Goal: Task Accomplishment & Management: Use online tool/utility

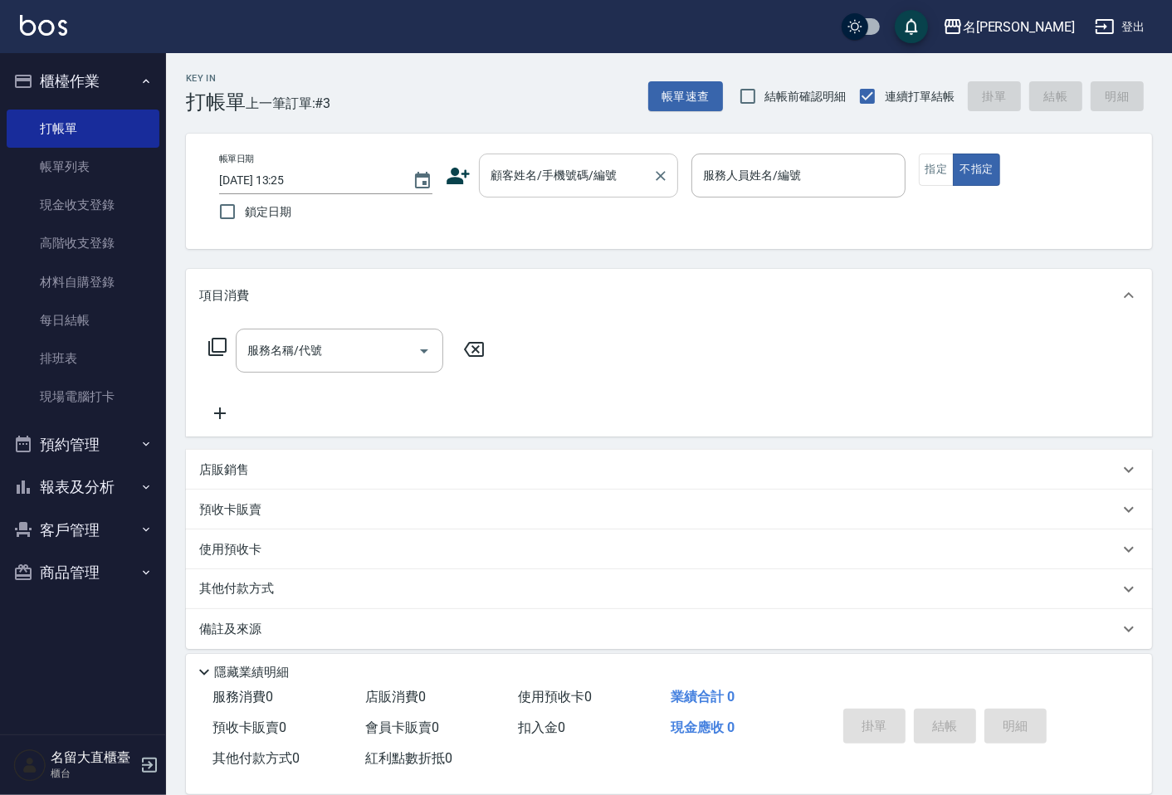
click at [618, 177] on input "顧客姓名/手機號碼/編號" at bounding box center [565, 175] width 159 height 29
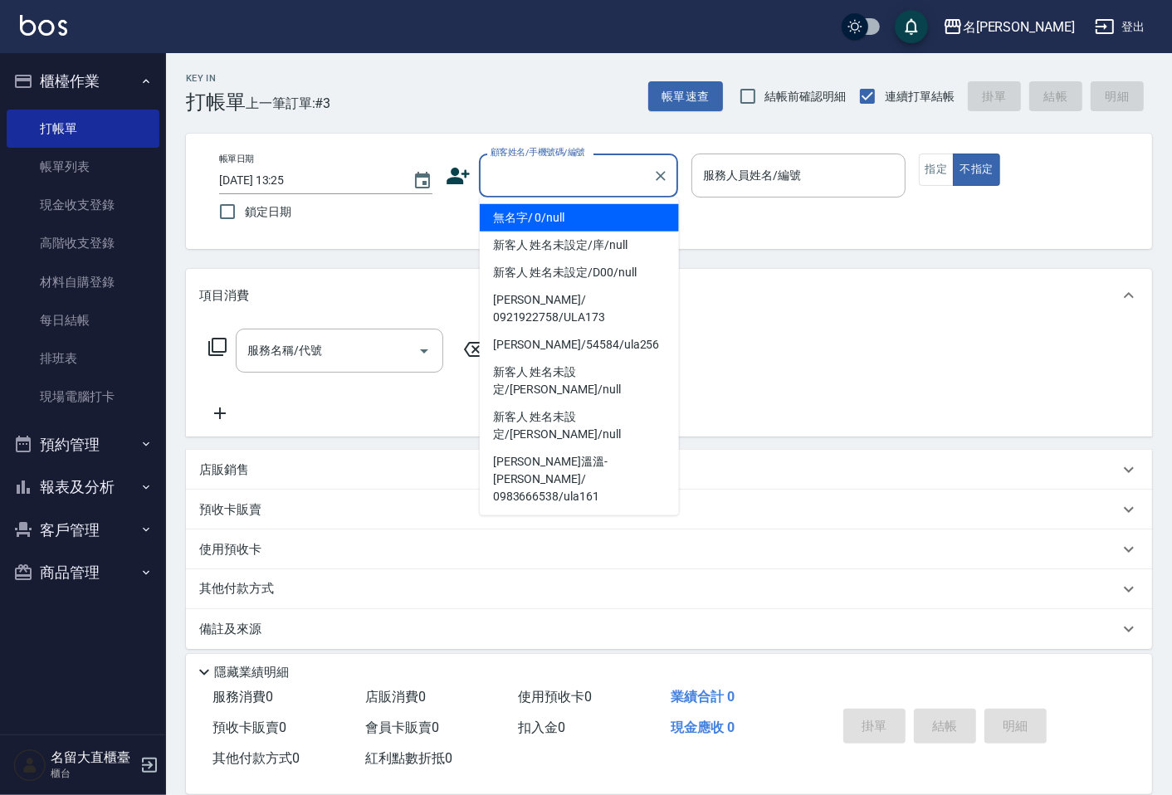
click at [586, 222] on li "無名字/ 0/null" at bounding box center [579, 217] width 199 height 27
type input "無名字/ 0/null"
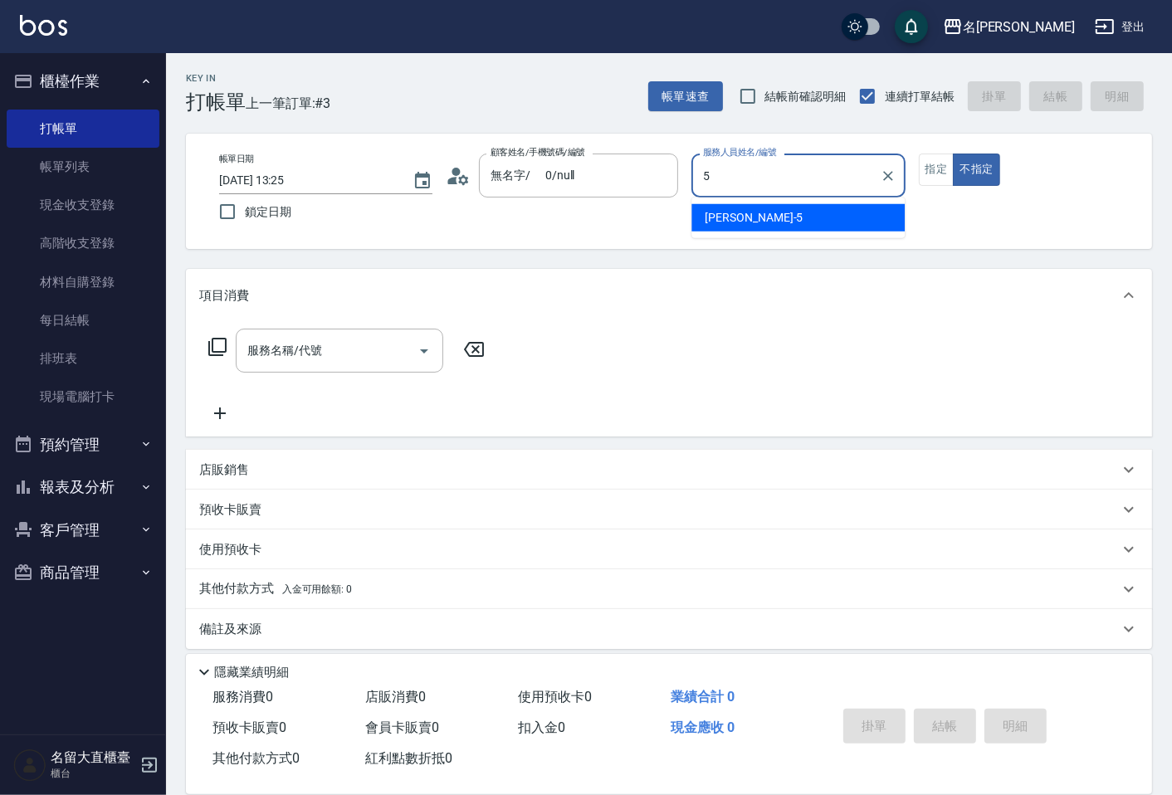
type input "Reese-5"
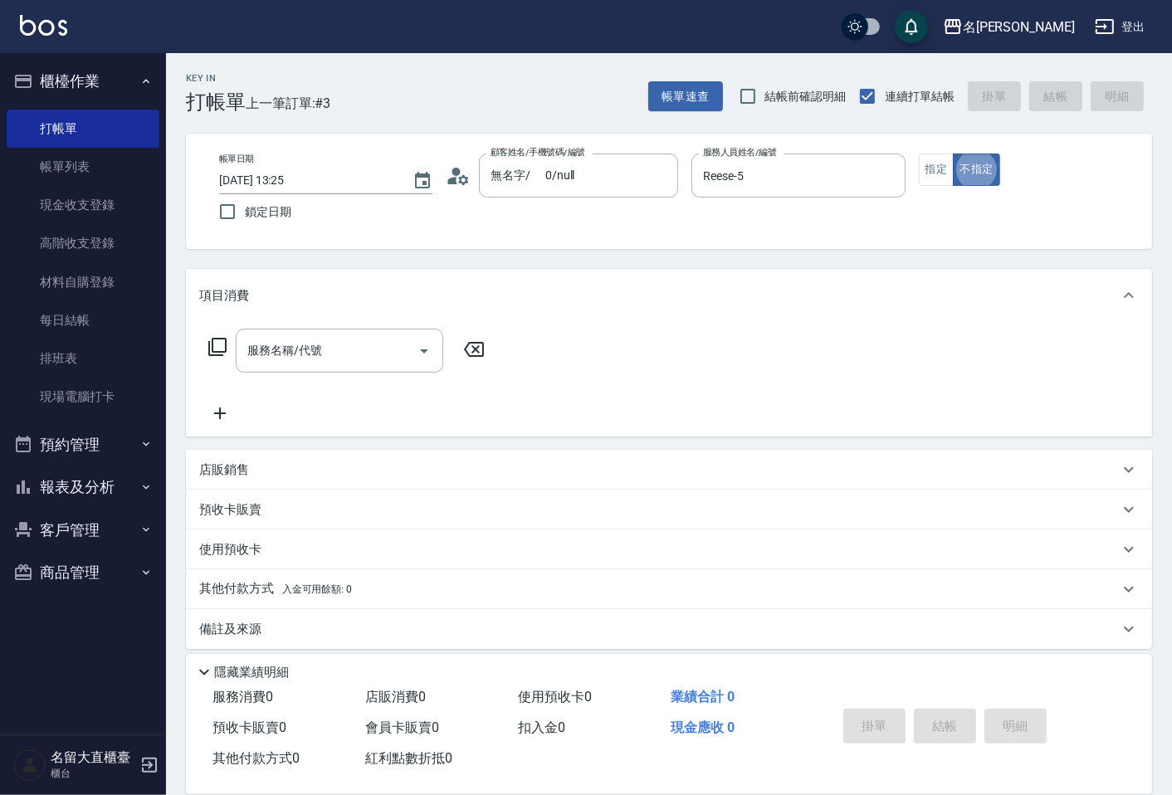
type button "false"
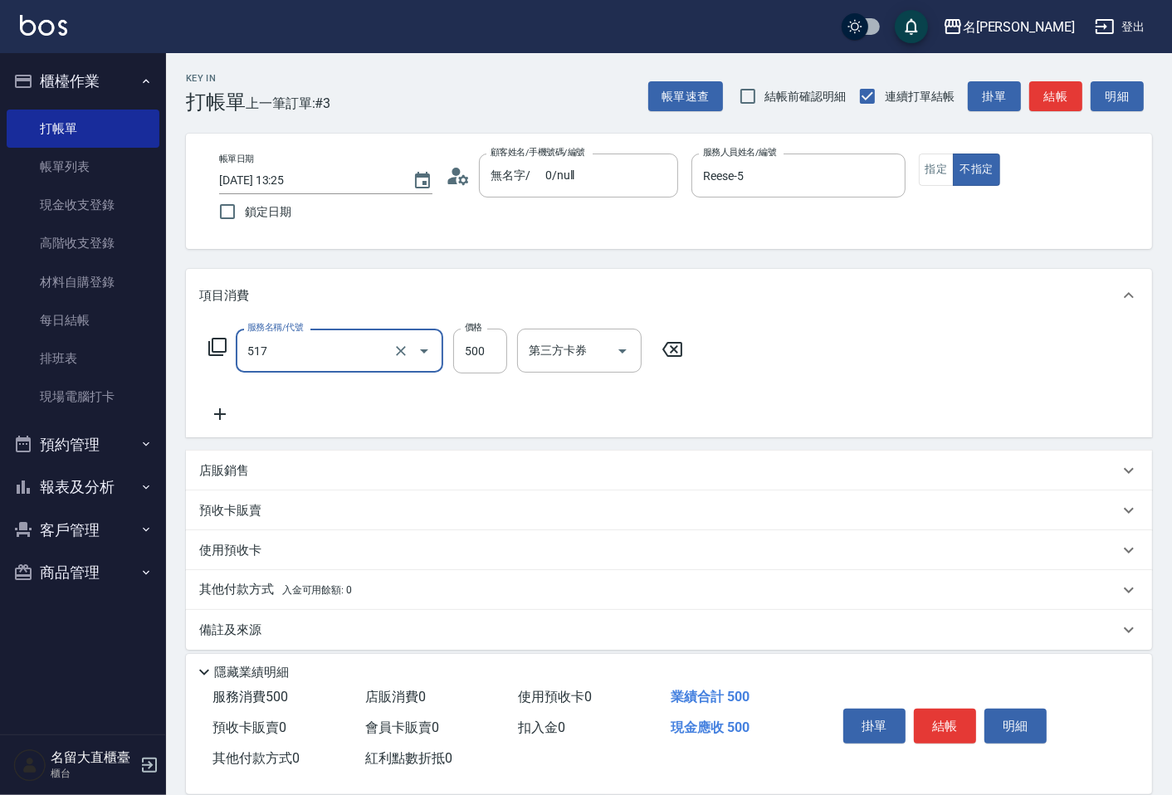
type input "舒醒頭皮(517)"
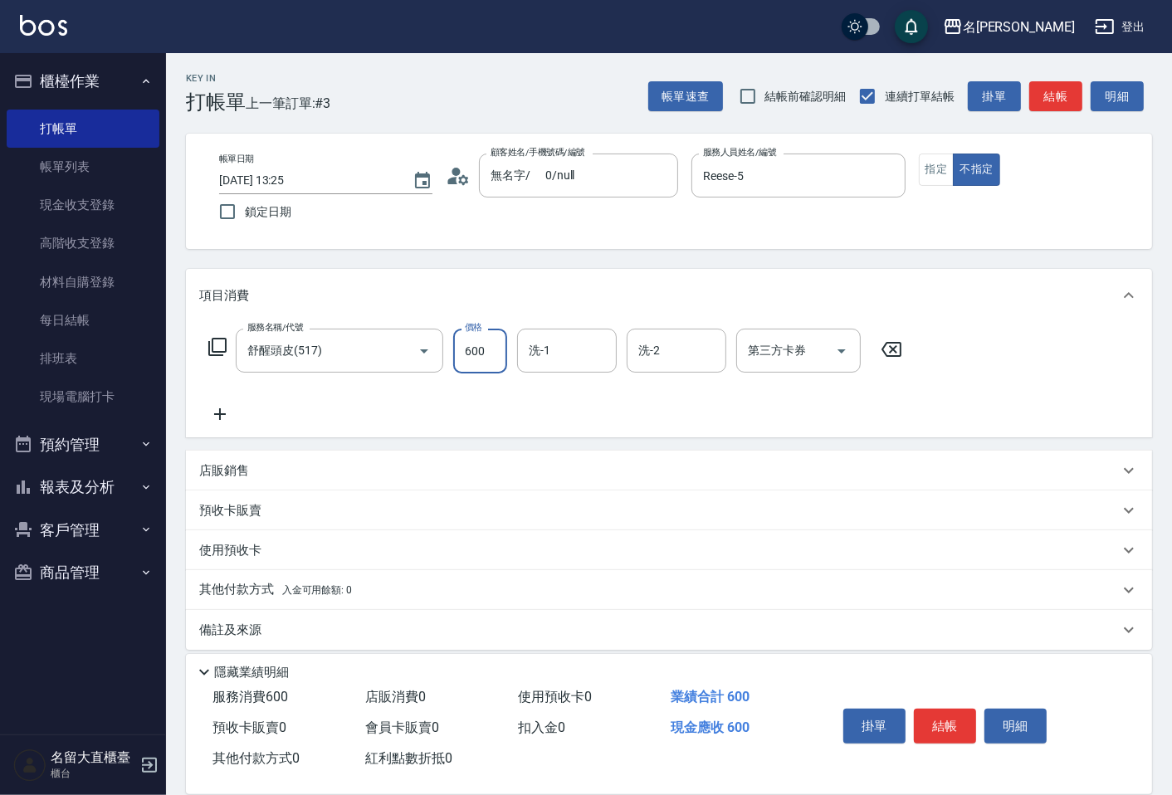
type input "600"
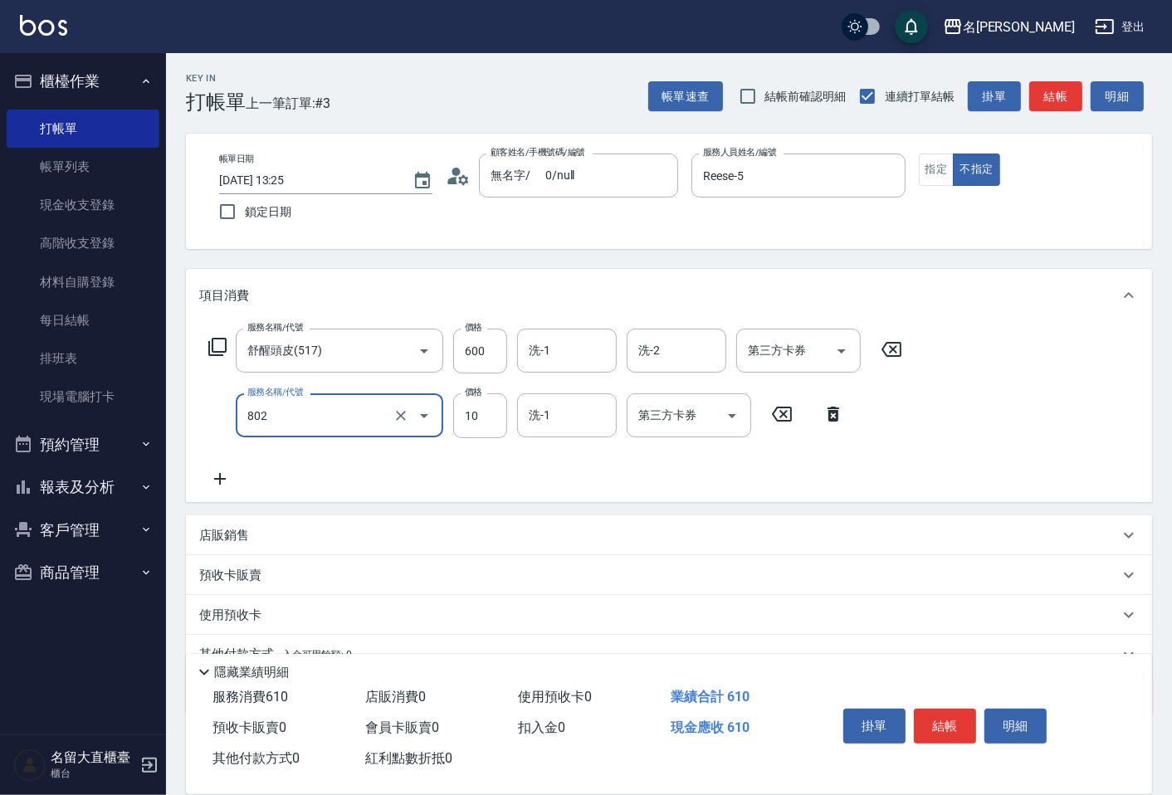
type input "潤絲(802)"
type input "20"
click at [1036, 91] on button "結帳" at bounding box center [1055, 96] width 53 height 31
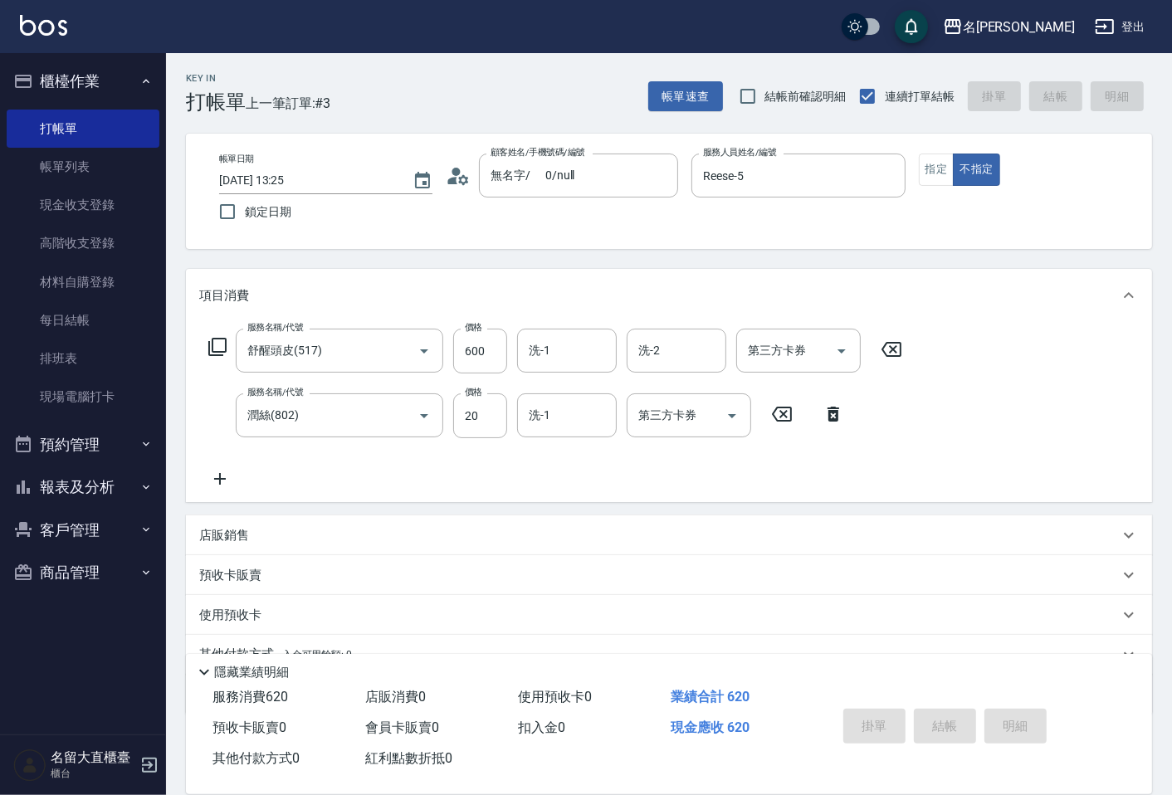
type input "[DATE] 14:16"
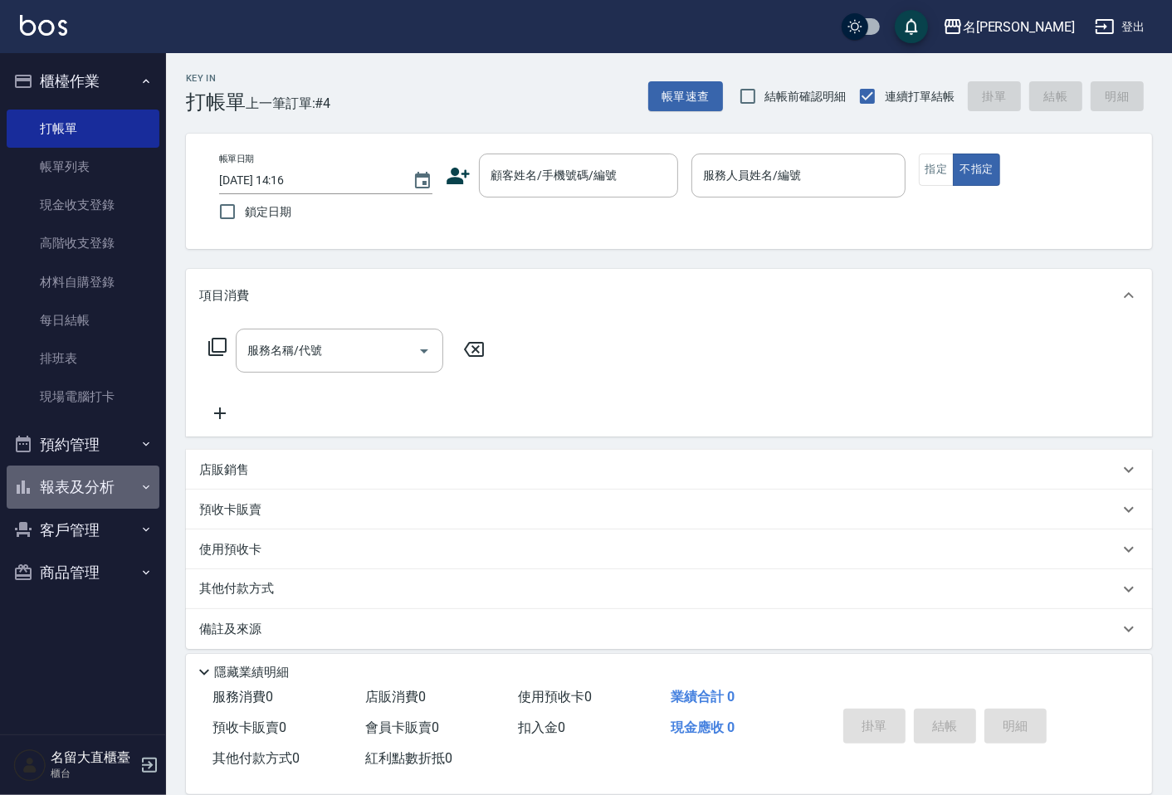
click at [89, 501] on button "報表及分析" at bounding box center [83, 487] width 153 height 43
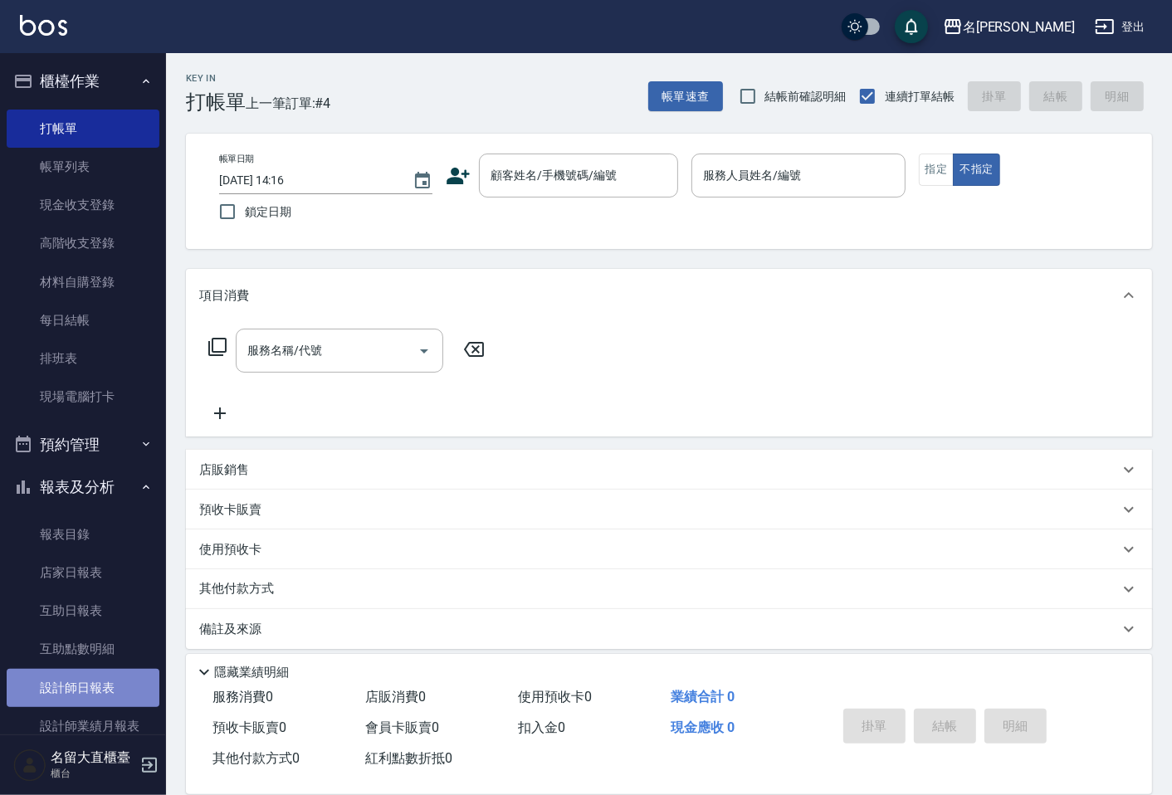
click at [105, 681] on link "設計師日報表" at bounding box center [83, 688] width 153 height 38
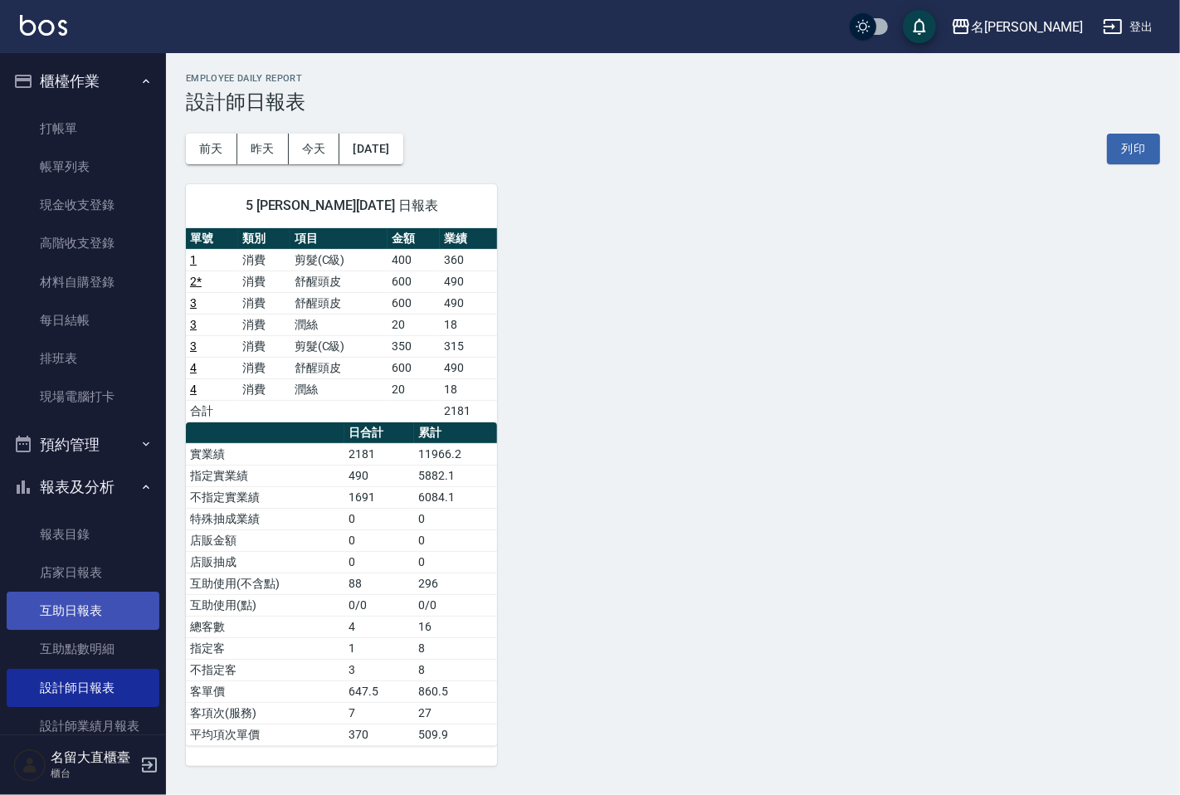
scroll to position [92, 0]
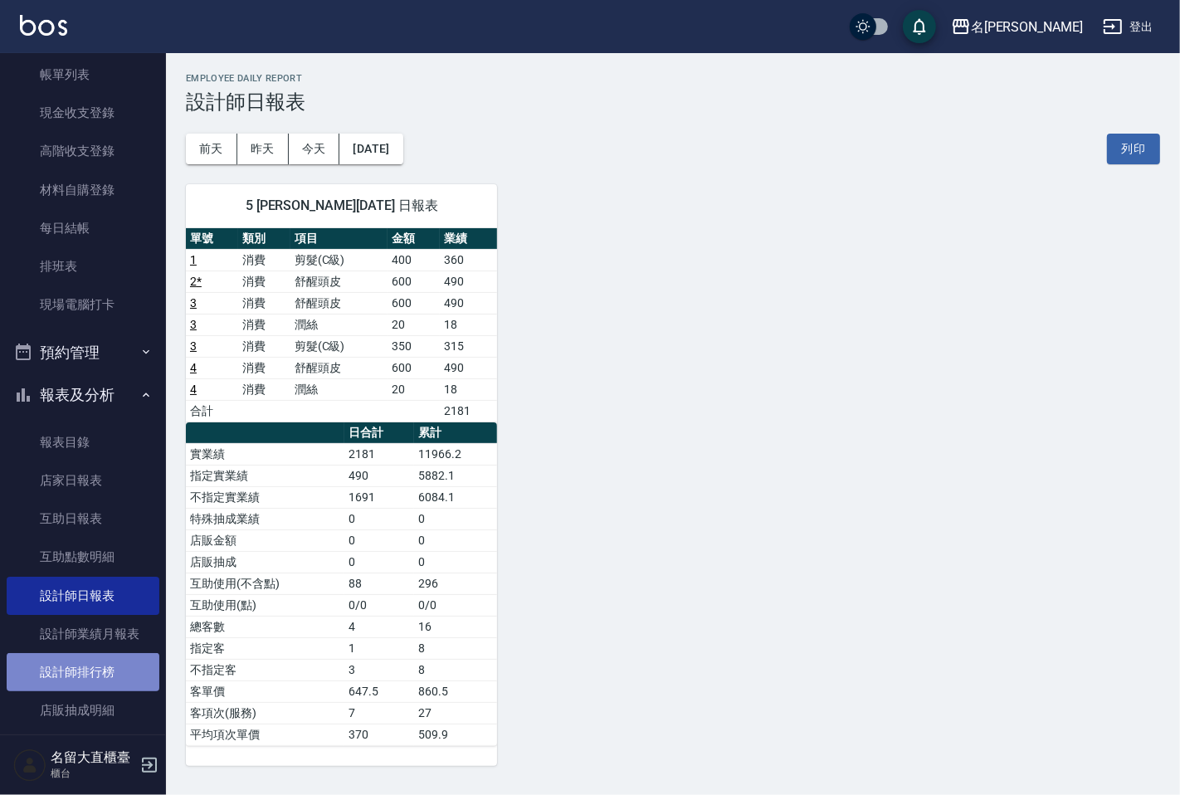
click at [119, 660] on link "設計師排行榜" at bounding box center [83, 672] width 153 height 38
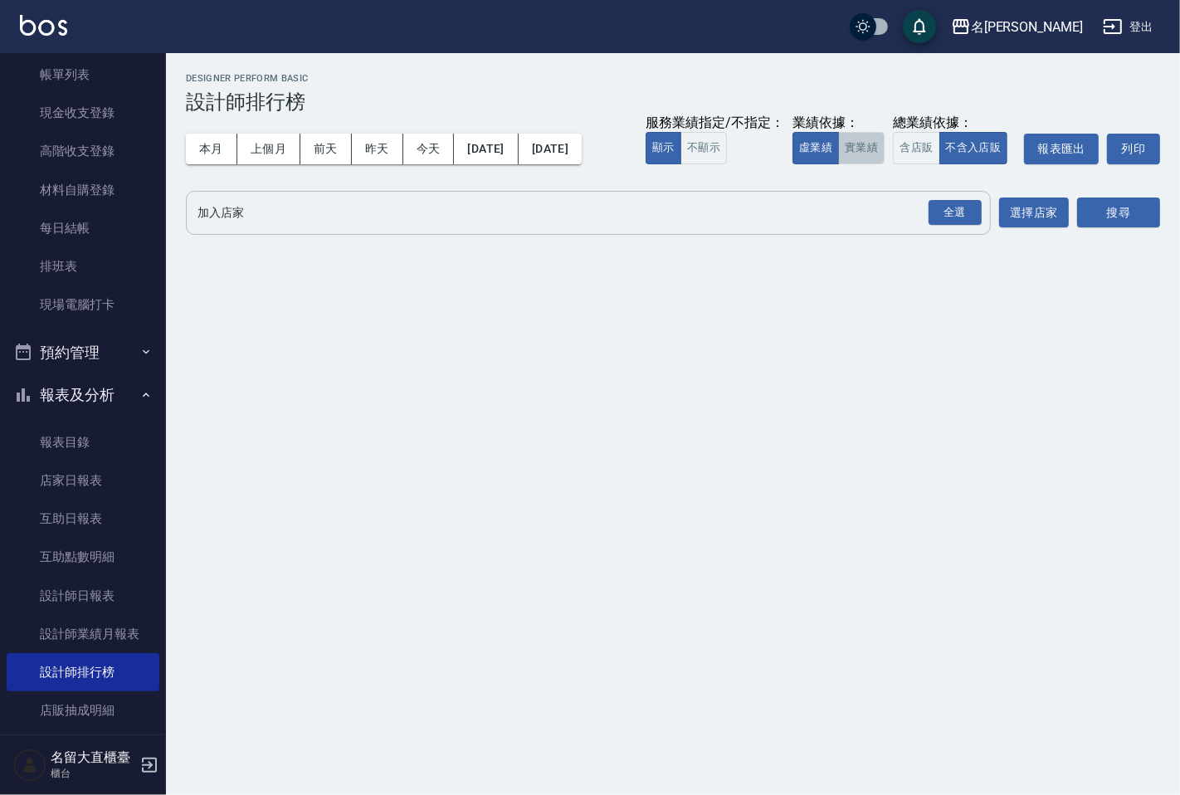
drag, startPoint x: 846, startPoint y: 149, endPoint x: 775, endPoint y: 202, distance: 89.0
click at [846, 150] on button "實業績" at bounding box center [861, 148] width 46 height 32
click at [768, 209] on input "加入店家" at bounding box center [575, 212] width 765 height 29
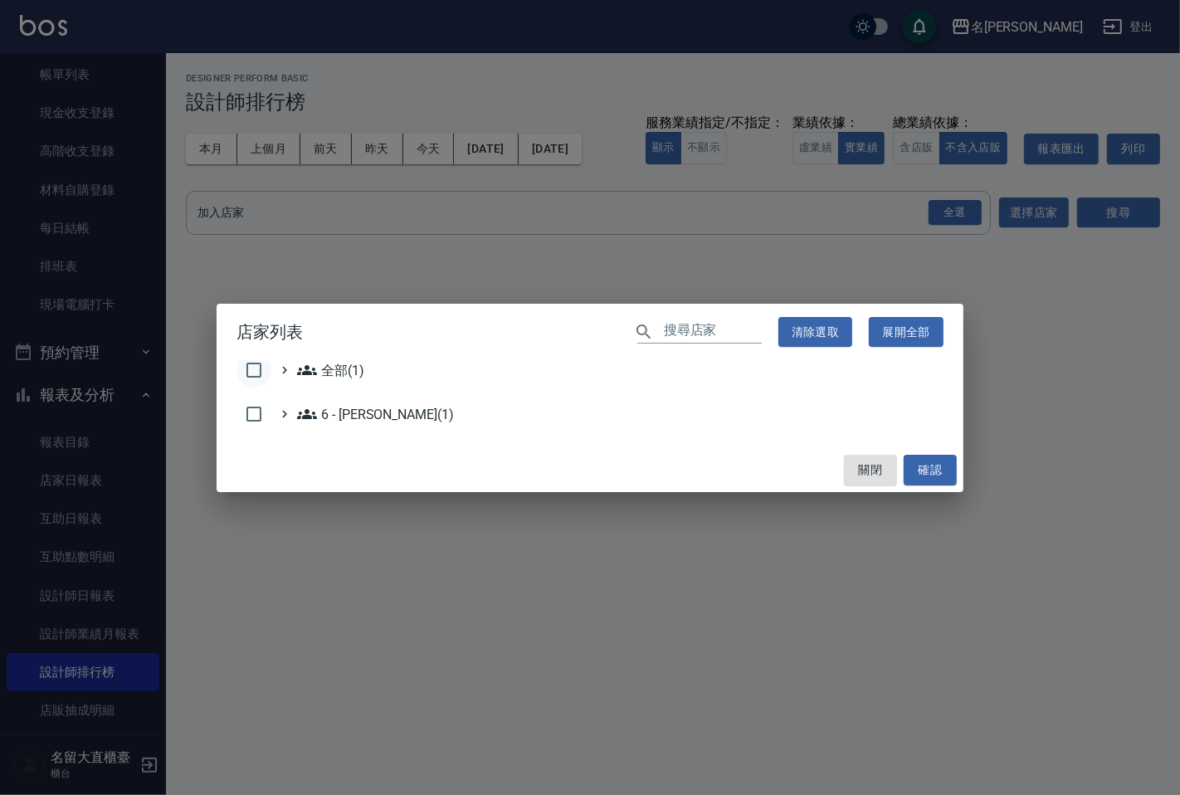
drag, startPoint x: 249, startPoint y: 363, endPoint x: 264, endPoint y: 368, distance: 16.0
click at [262, 368] on input "checkbox" at bounding box center [253, 370] width 35 height 35
checkbox input "true"
click at [957, 467] on div "關閉 確認" at bounding box center [590, 470] width 747 height 44
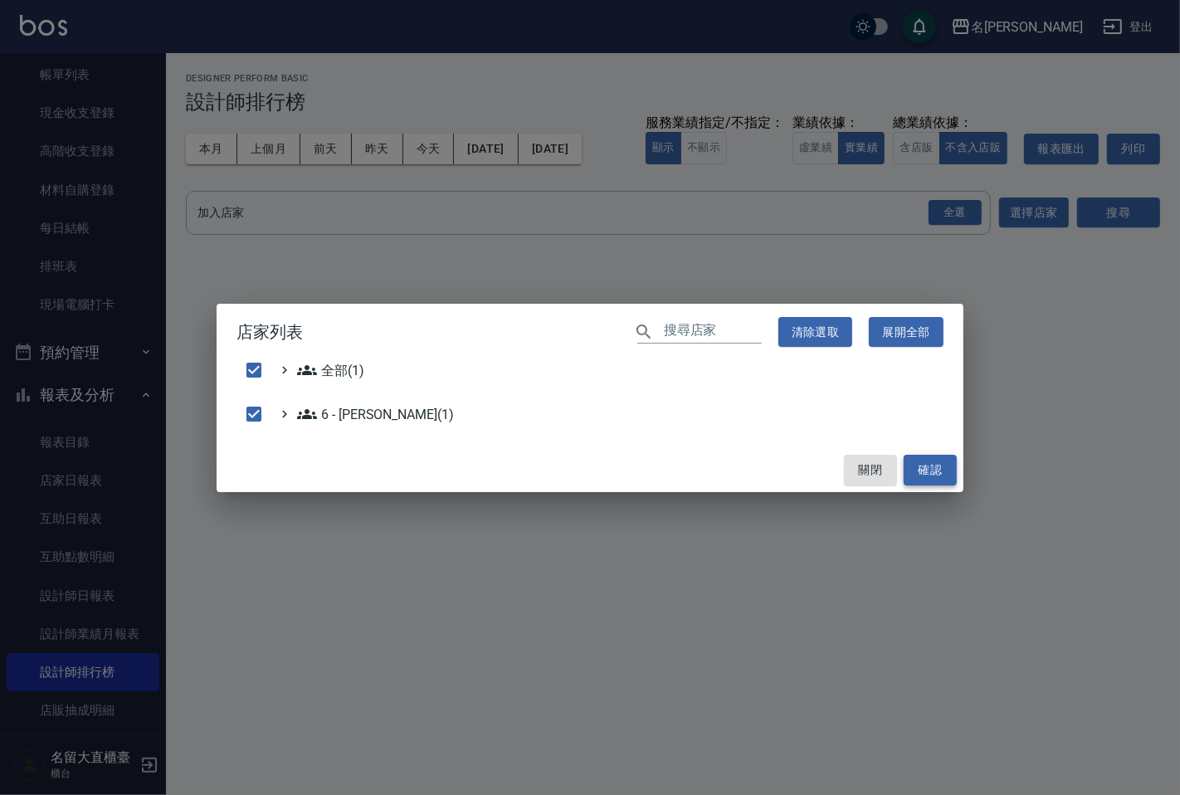
click at [924, 467] on button "確認" at bounding box center [930, 470] width 53 height 31
checkbox input "false"
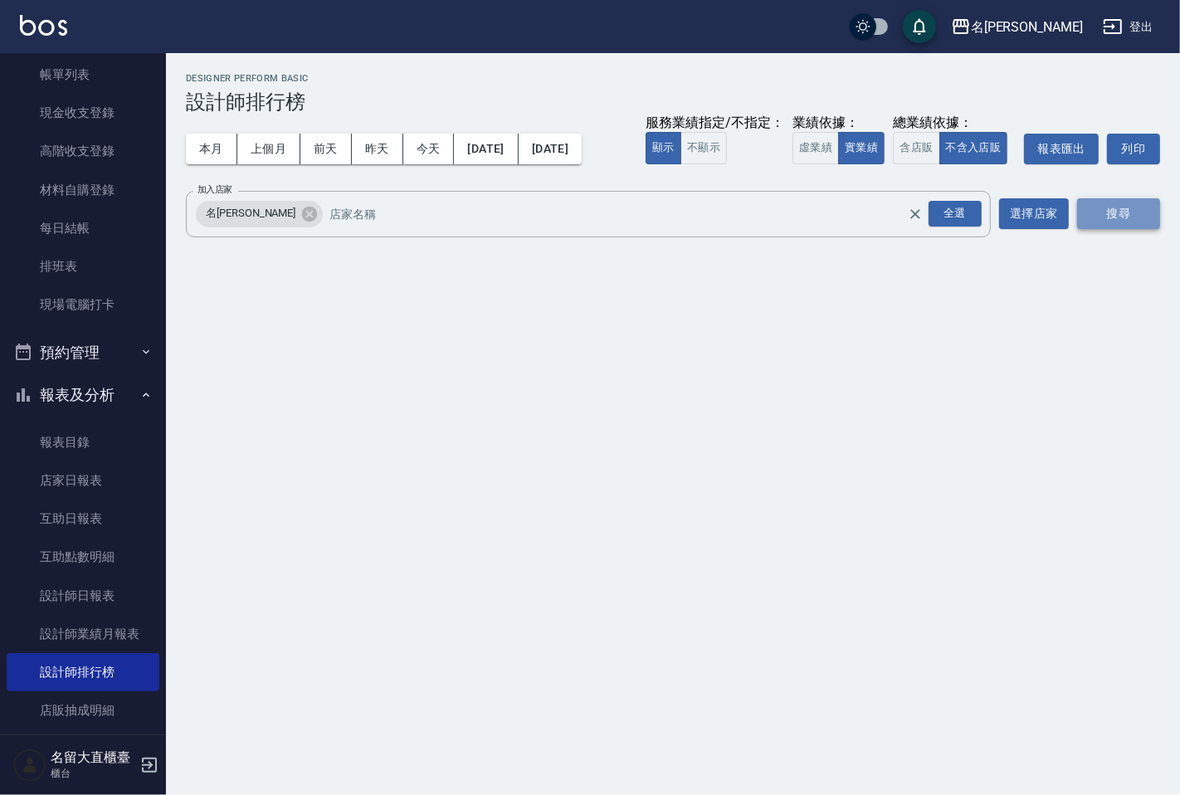
click at [1106, 227] on button "搜尋" at bounding box center [1118, 213] width 83 height 31
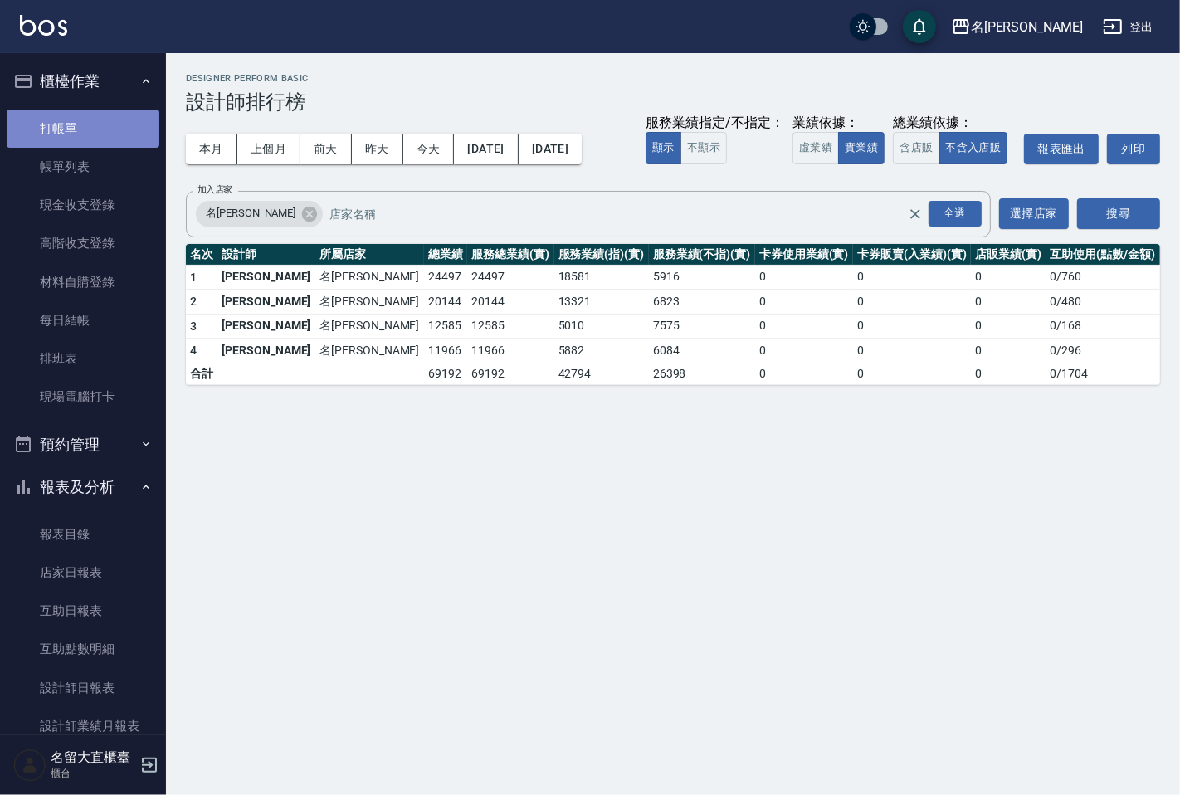
click at [136, 115] on link "打帳單" at bounding box center [83, 129] width 153 height 38
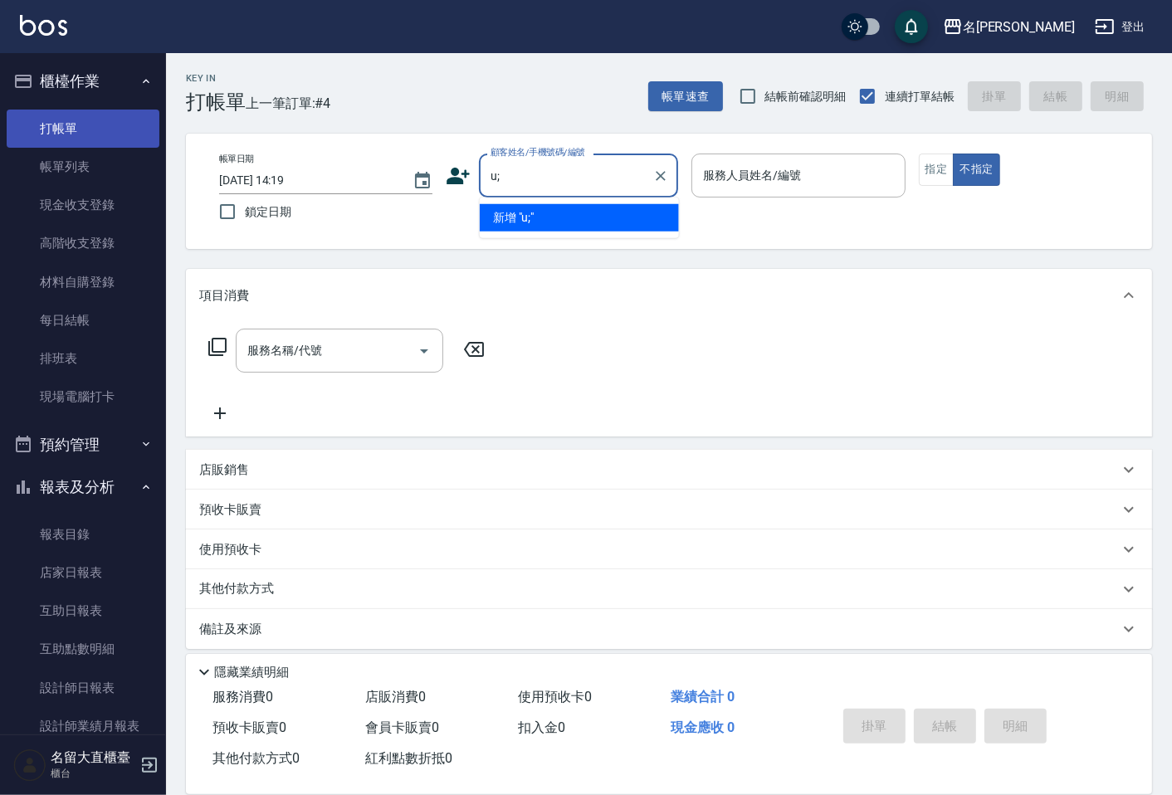
type input "u"
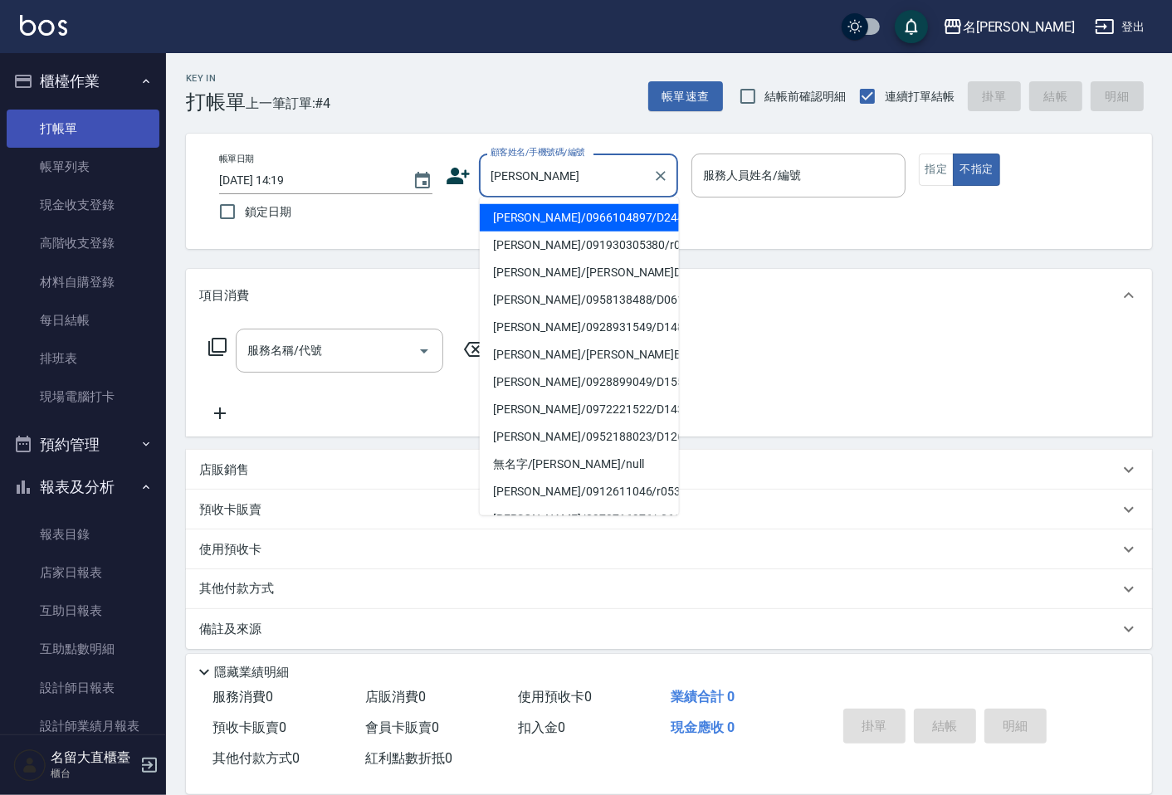
type input "[PERSON_NAME]/0966104897/D244"
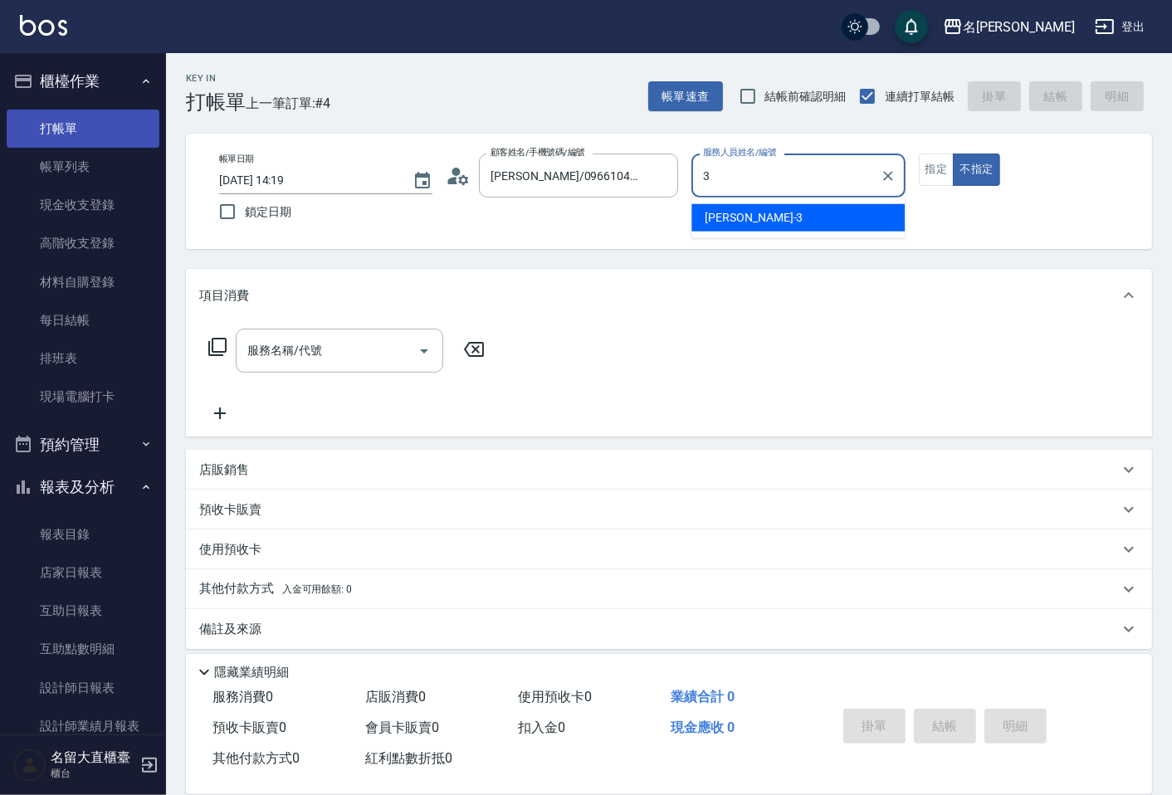
type input "[PERSON_NAME]3"
type button "false"
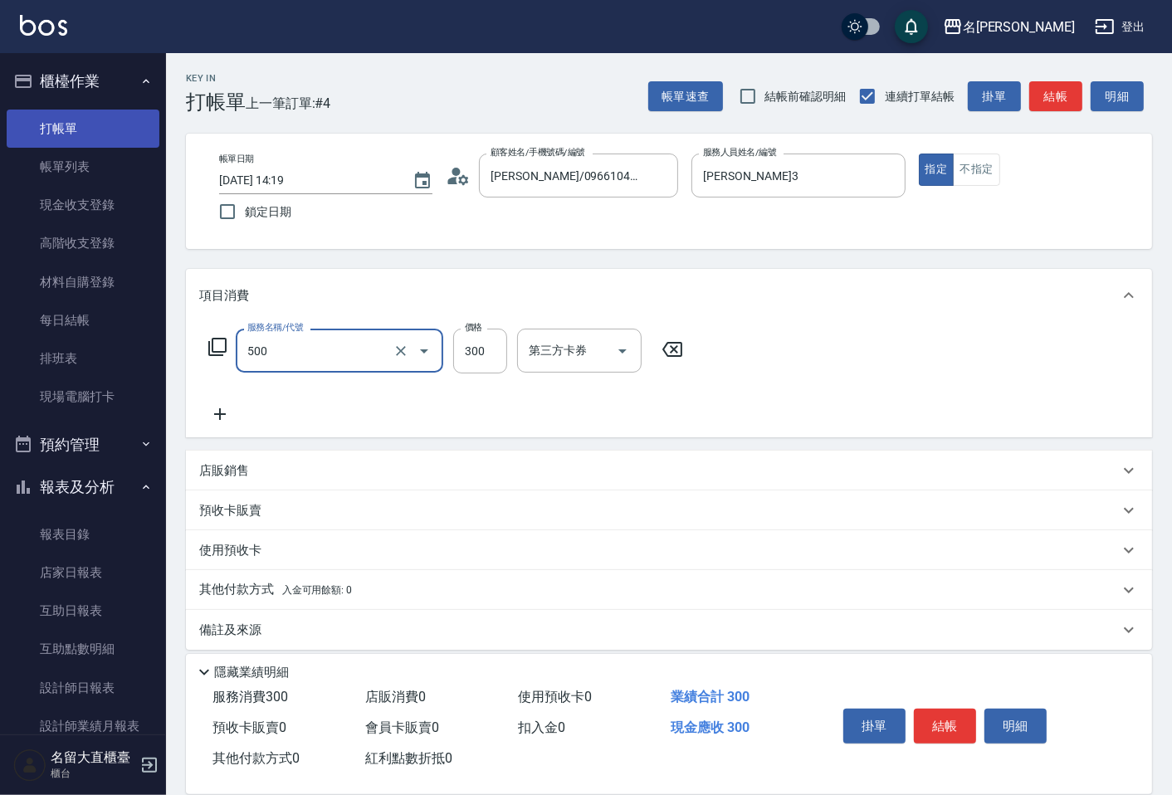
type input "洗髮(500)"
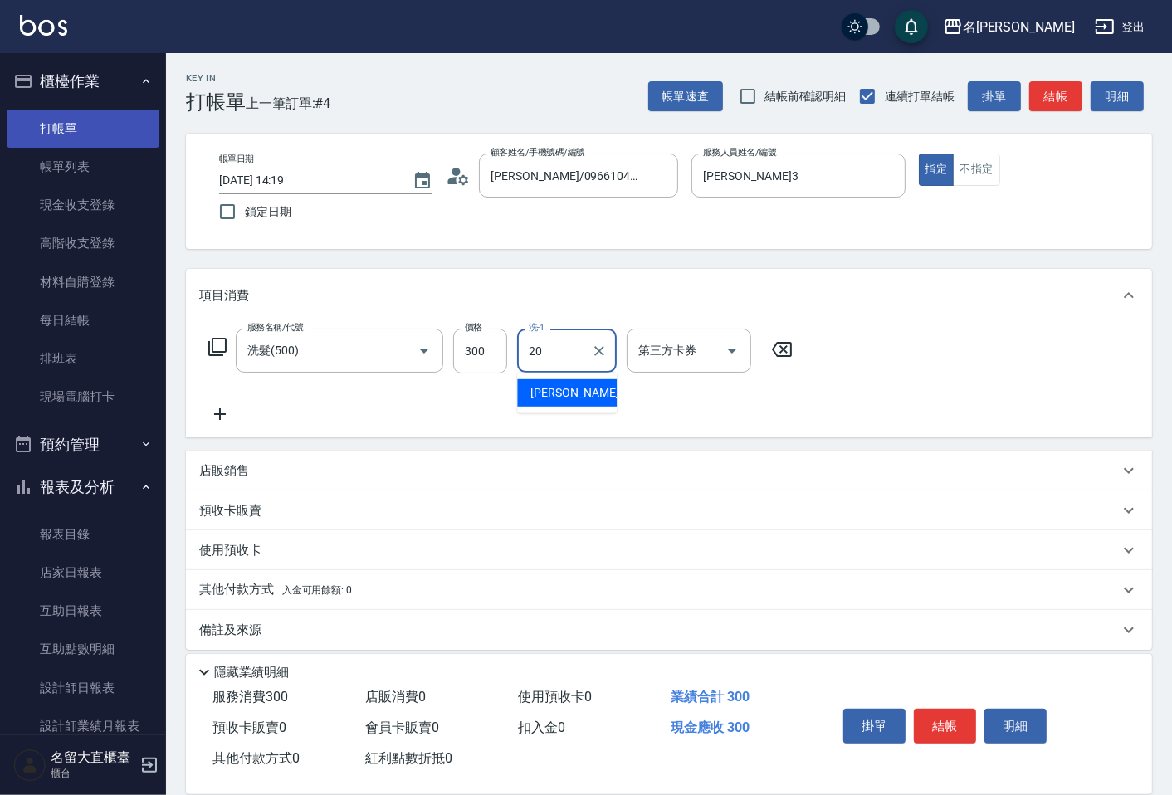
type input "詩雅-20"
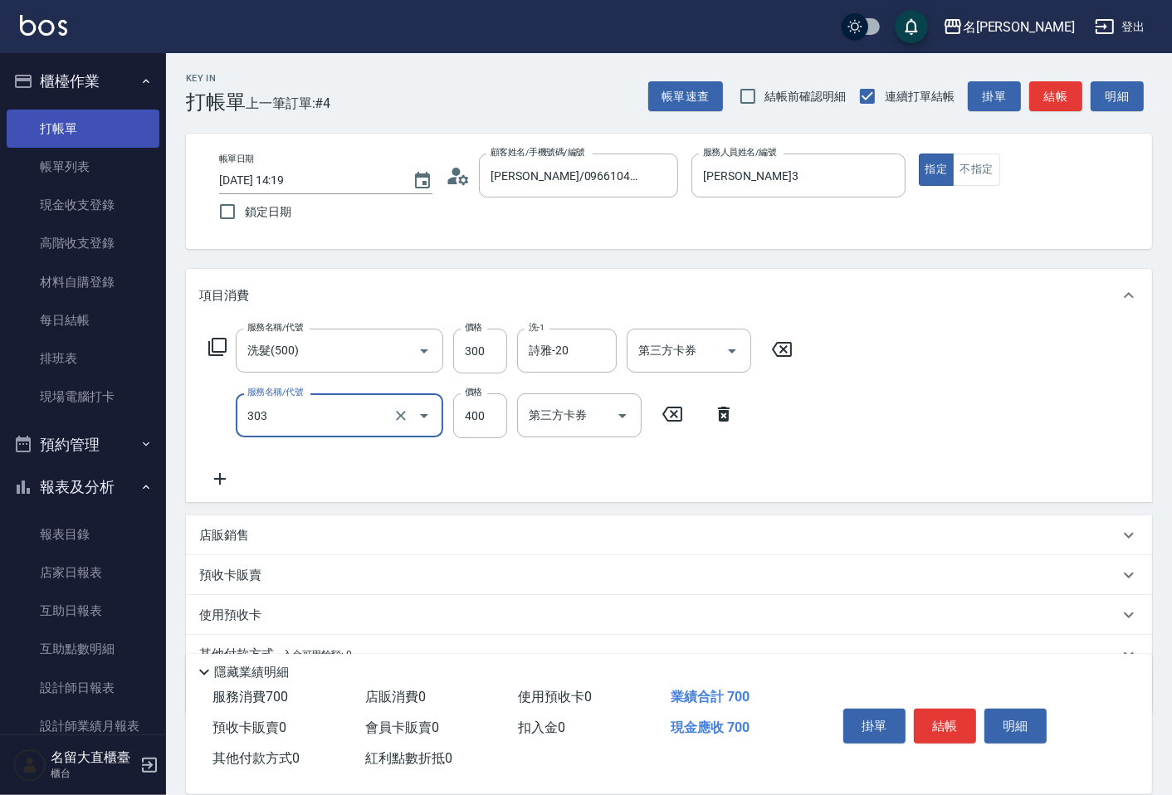
type input "剪髮(C級)(303)"
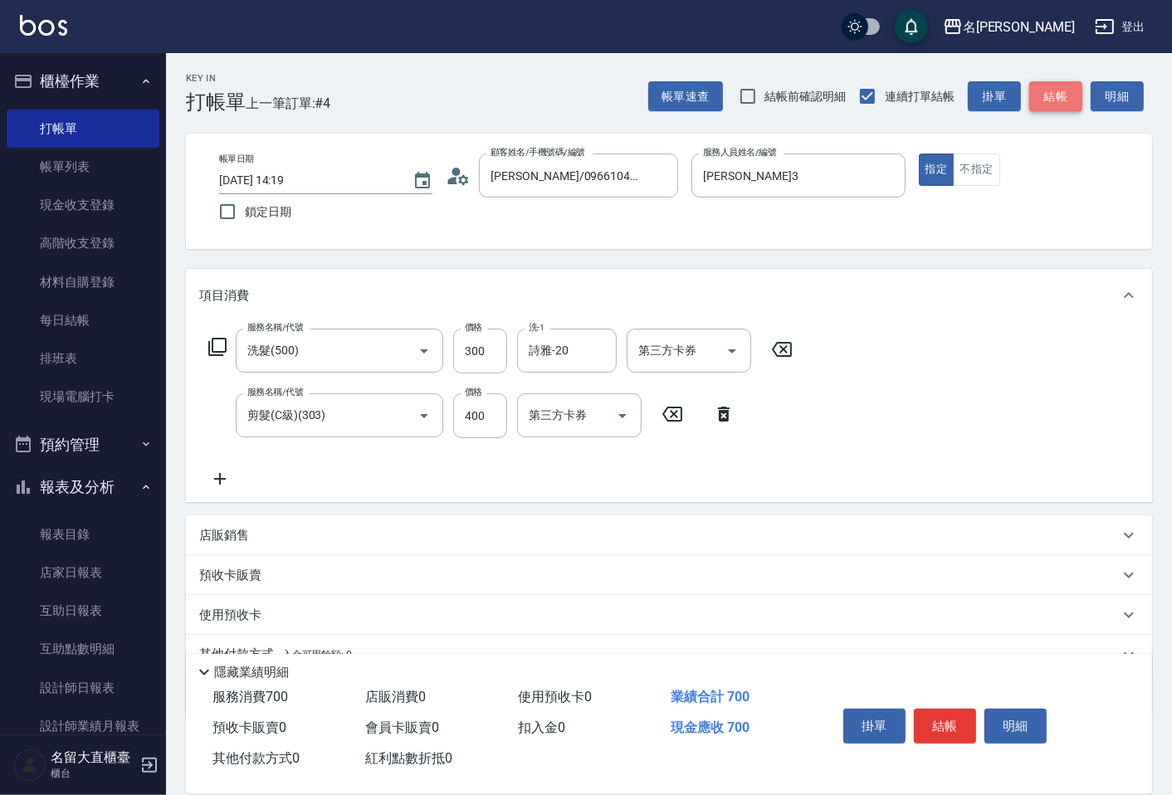
drag, startPoint x: 115, startPoint y: 109, endPoint x: 1068, endPoint y: 102, distance: 953.5
click at [1068, 102] on button "結帳" at bounding box center [1055, 96] width 53 height 31
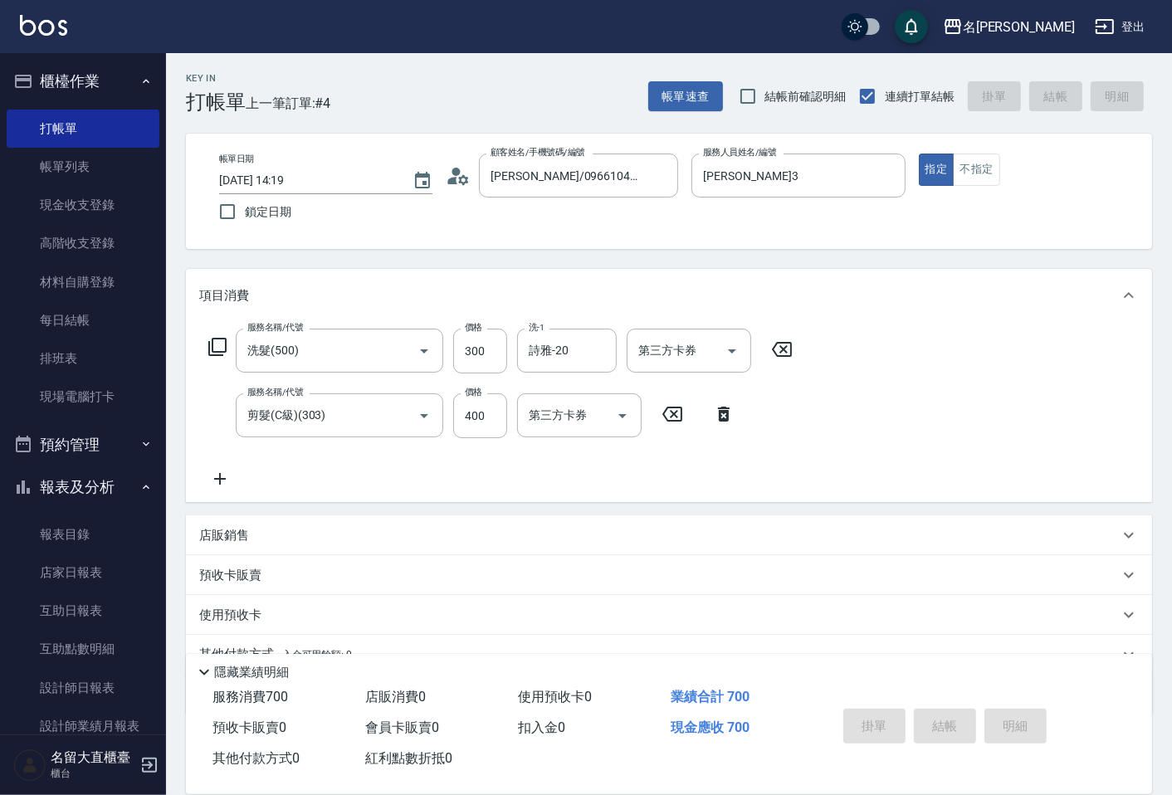
type input "[DATE] 14:24"
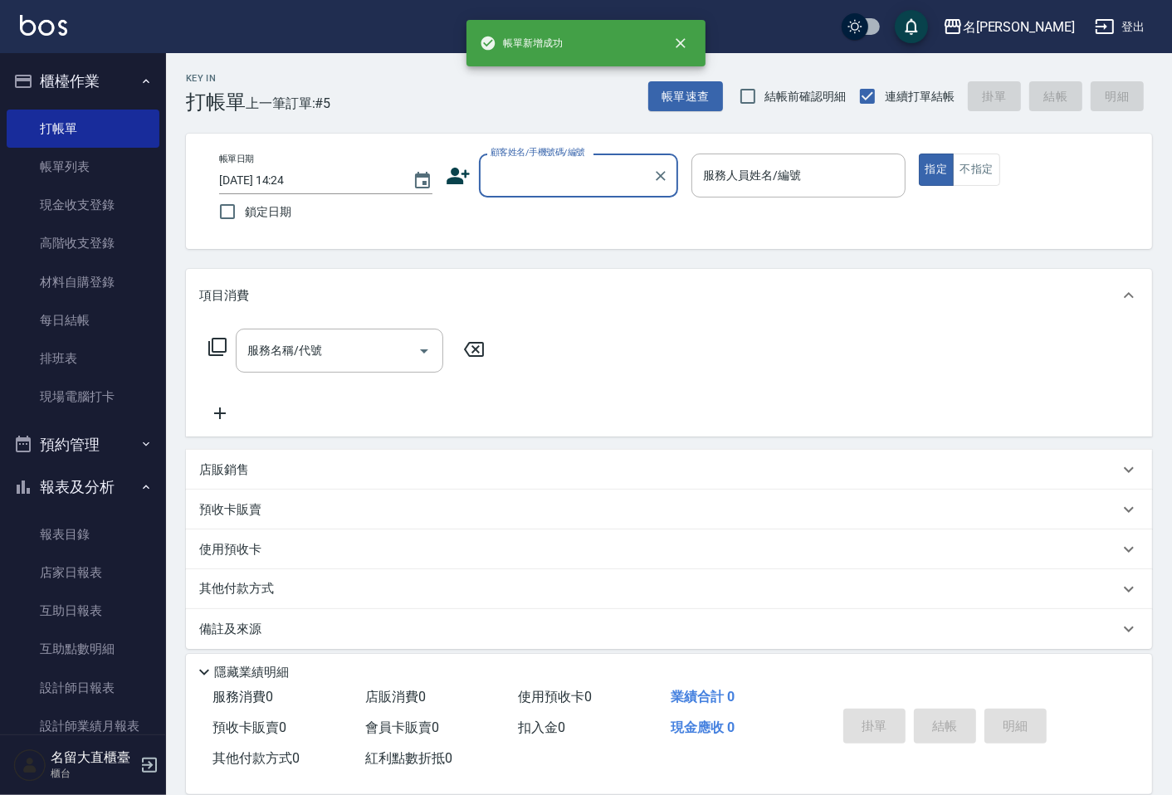
click at [520, 181] on input "顧客姓名/手機號碼/編號" at bounding box center [565, 175] width 159 height 29
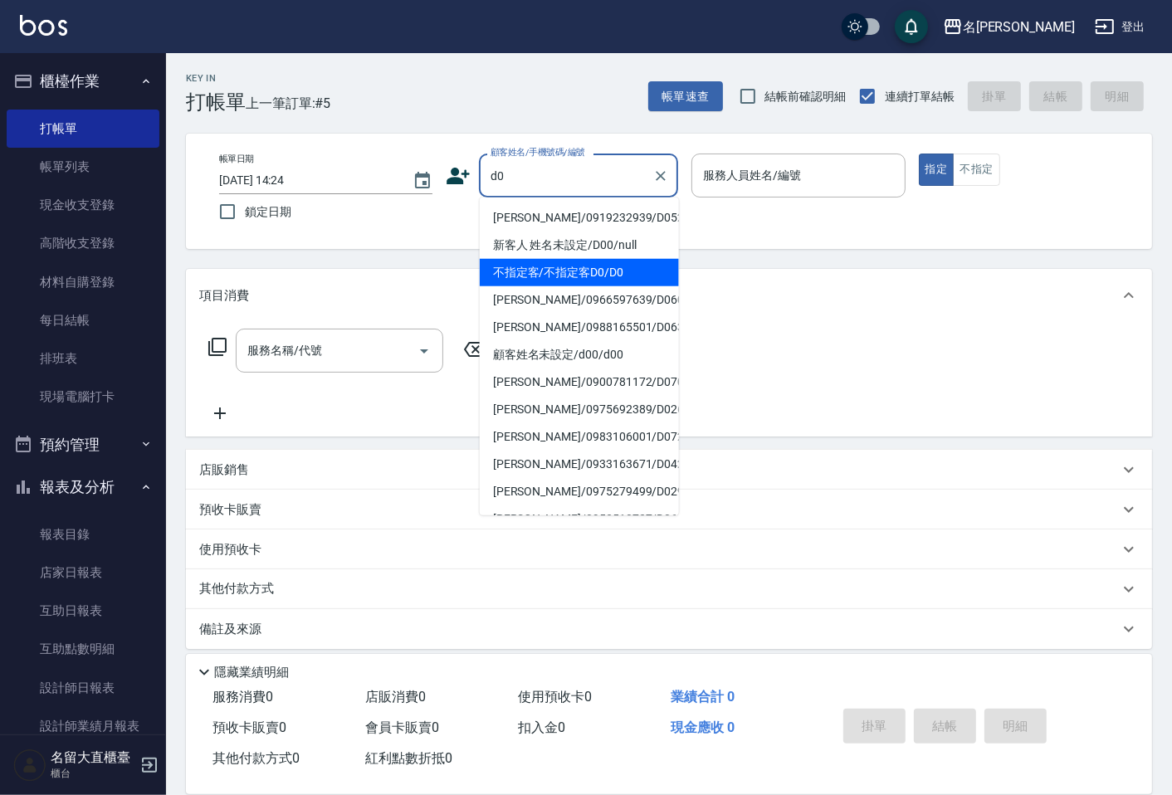
type input "不指定客/不指定客D0/D0"
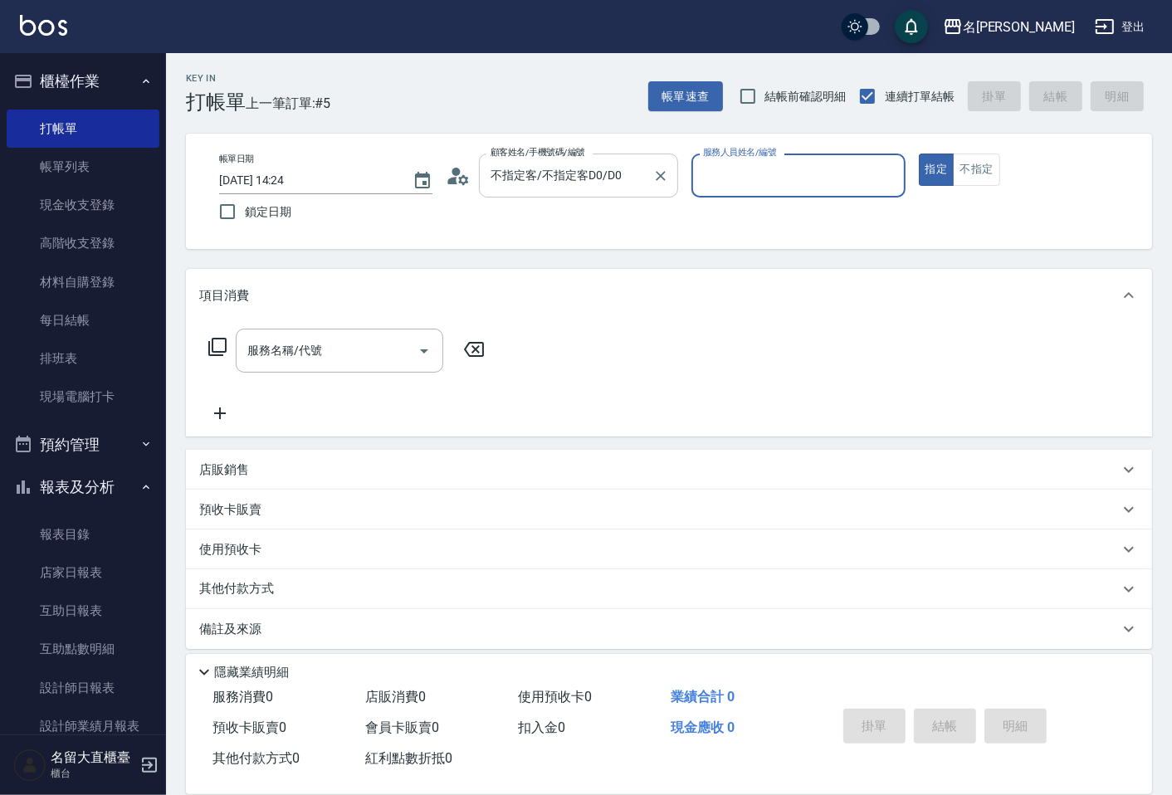
type input "[PERSON_NAME]3"
click at [919, 154] on button "指定" at bounding box center [937, 170] width 36 height 32
type button "true"
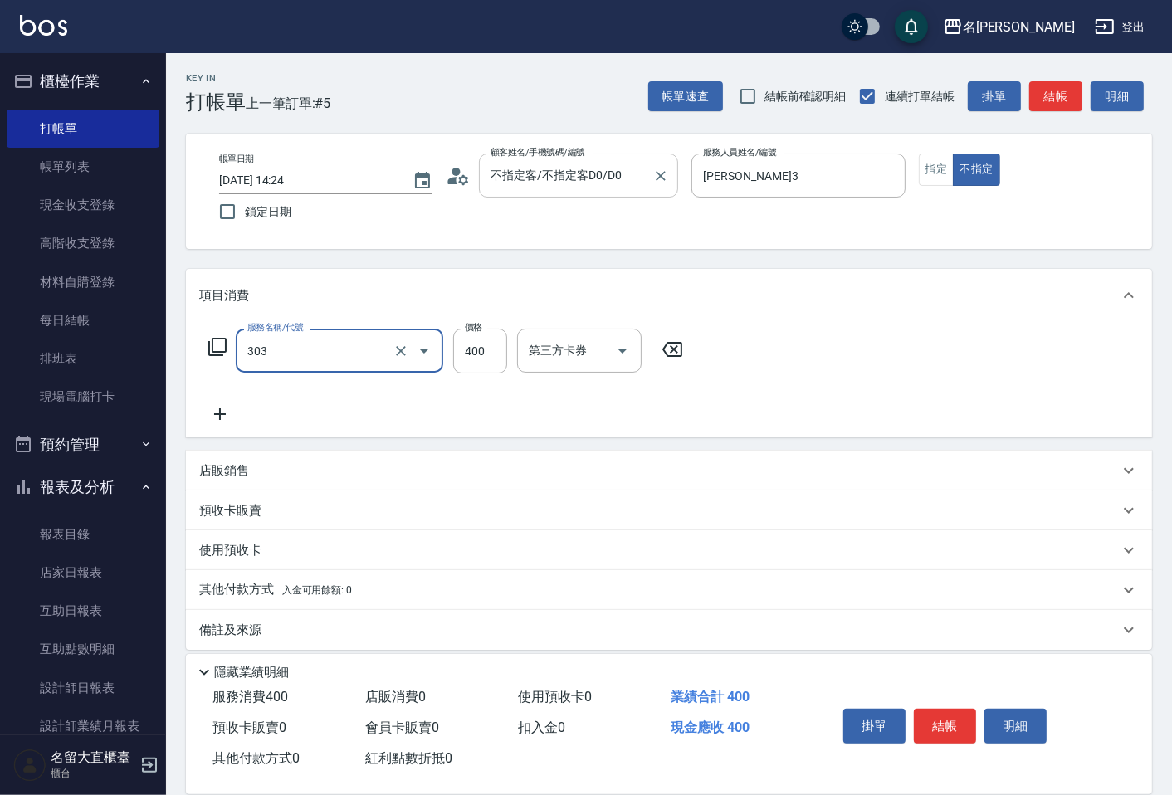
type input "剪髮(C級)(303)"
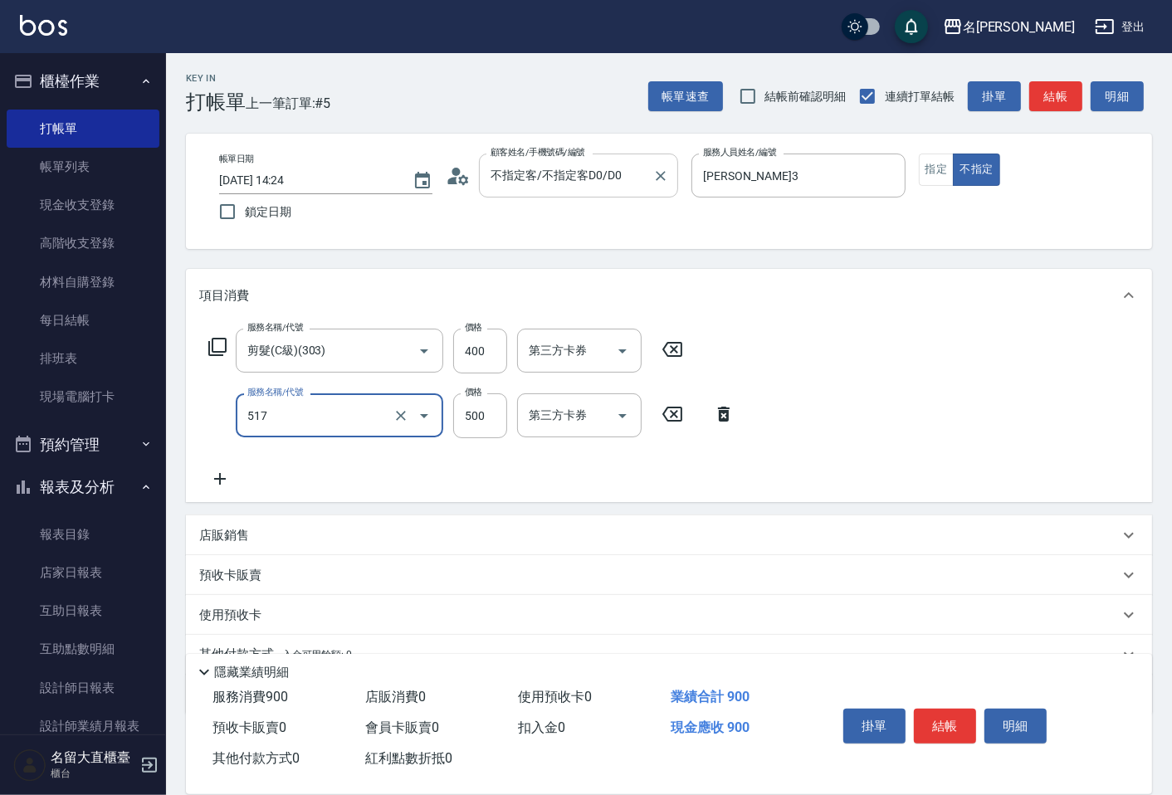
type input "舒醒頭皮(517)"
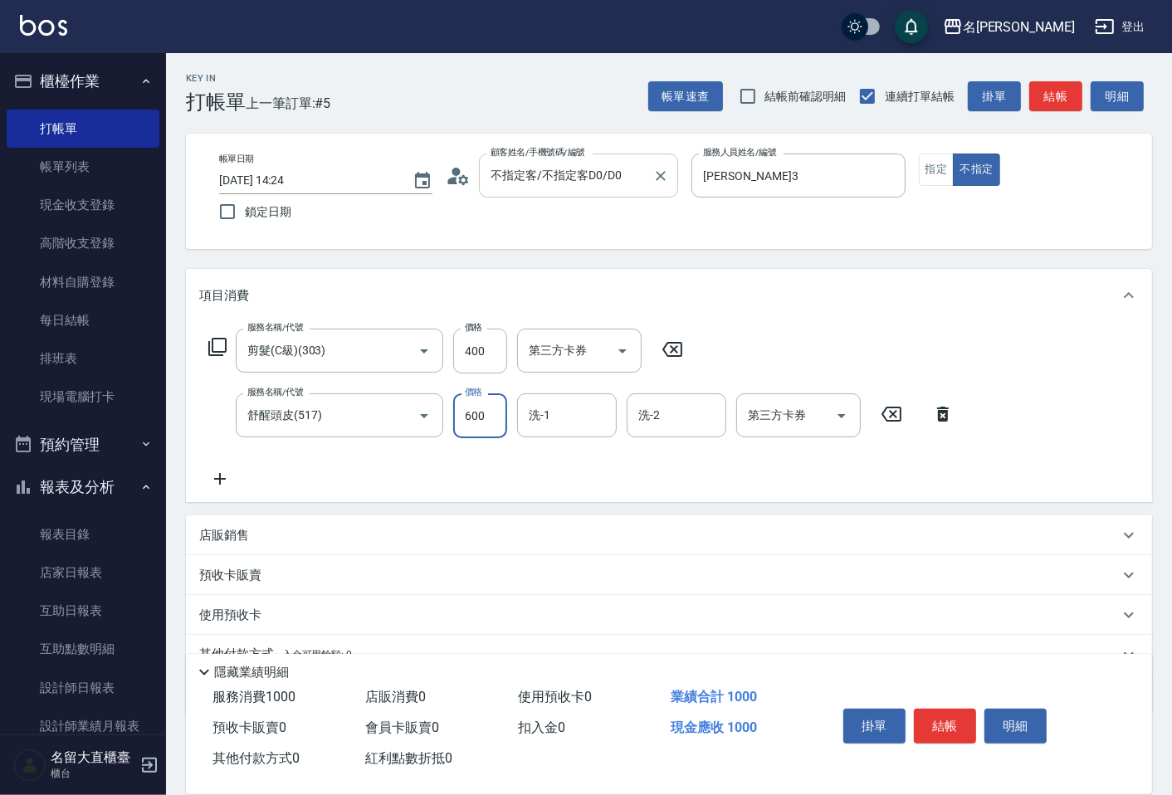
type input "600"
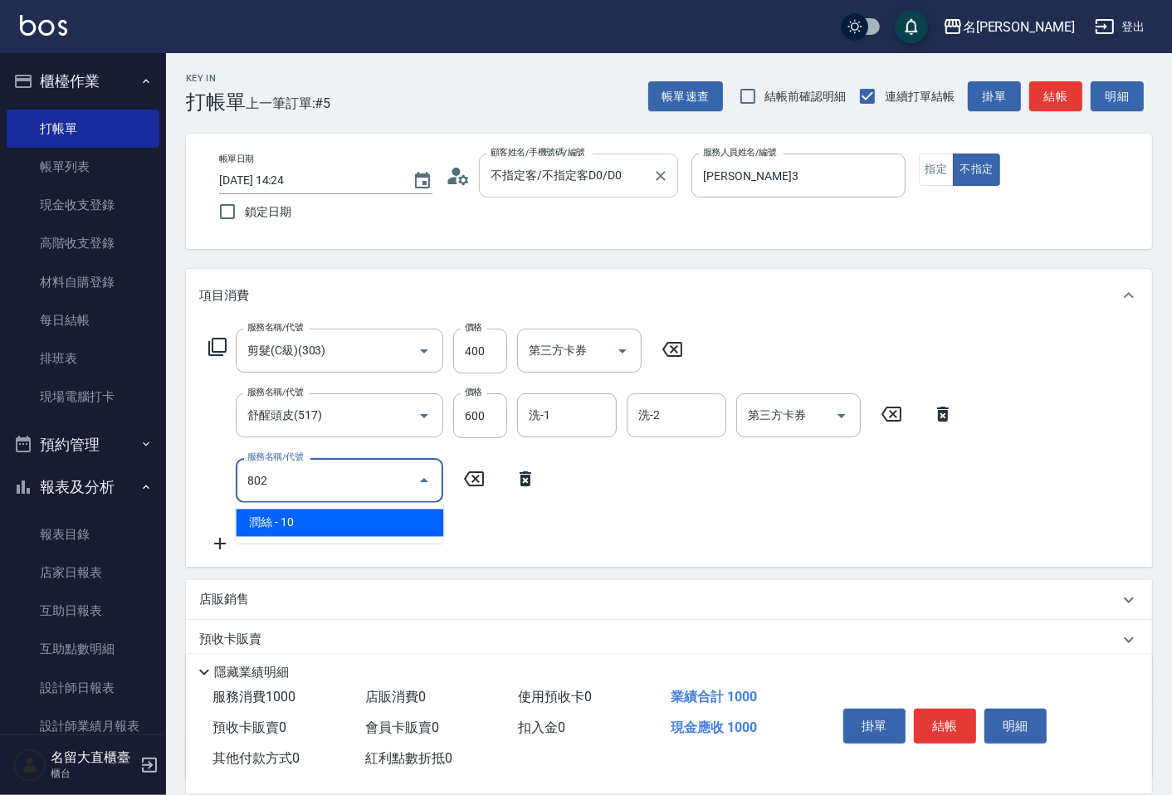
type input "潤絲(802)"
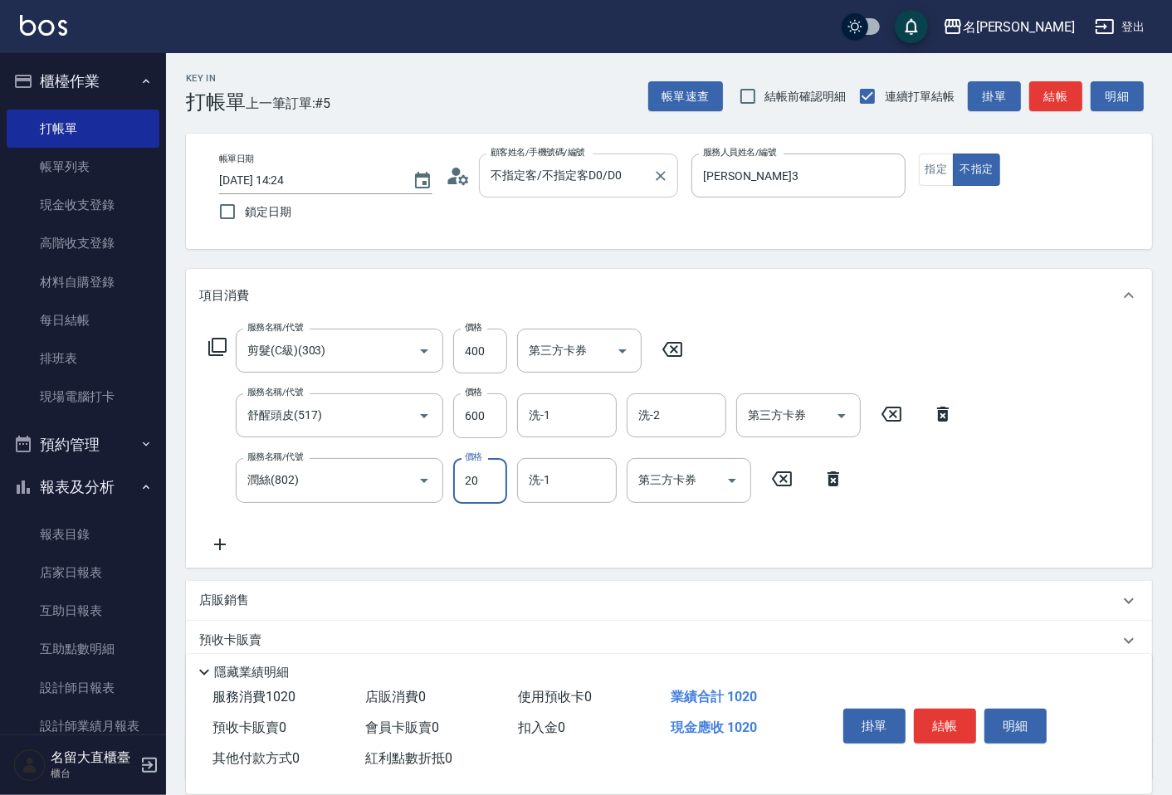
type input "20"
click at [950, 725] on button "結帳" at bounding box center [945, 726] width 62 height 35
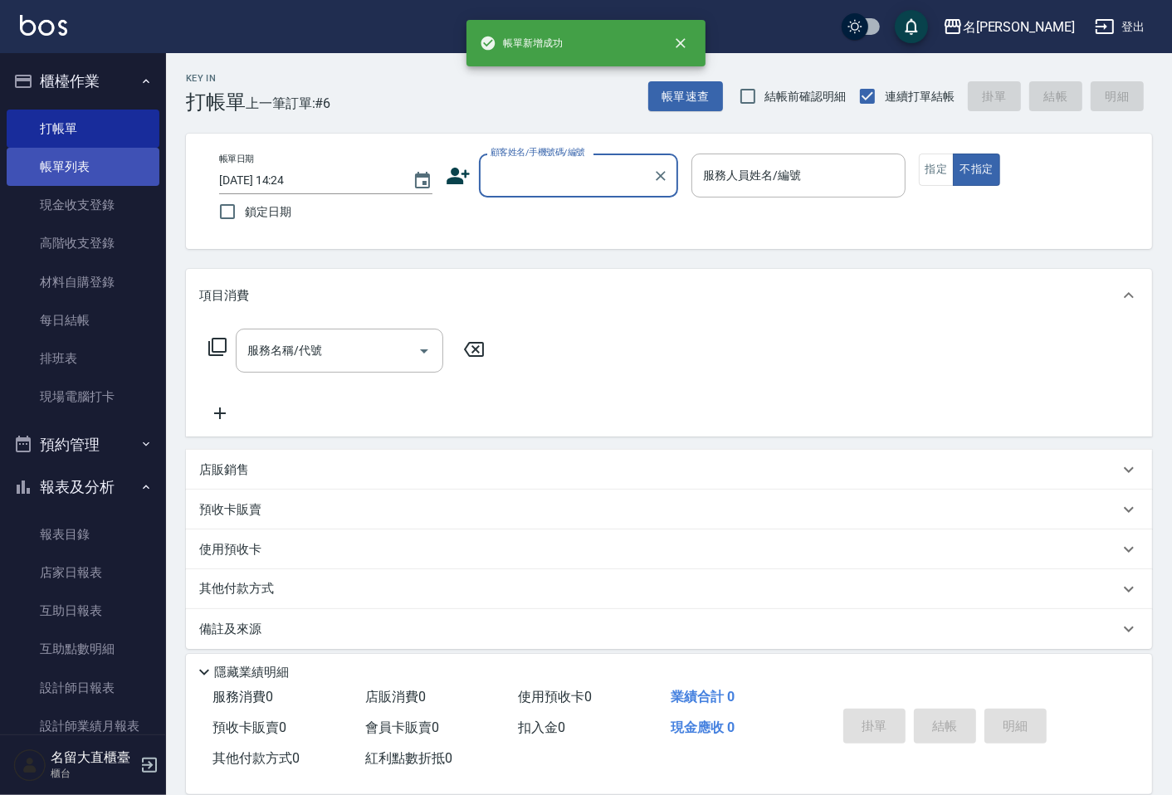
click at [60, 168] on link "帳單列表" at bounding box center [83, 167] width 153 height 38
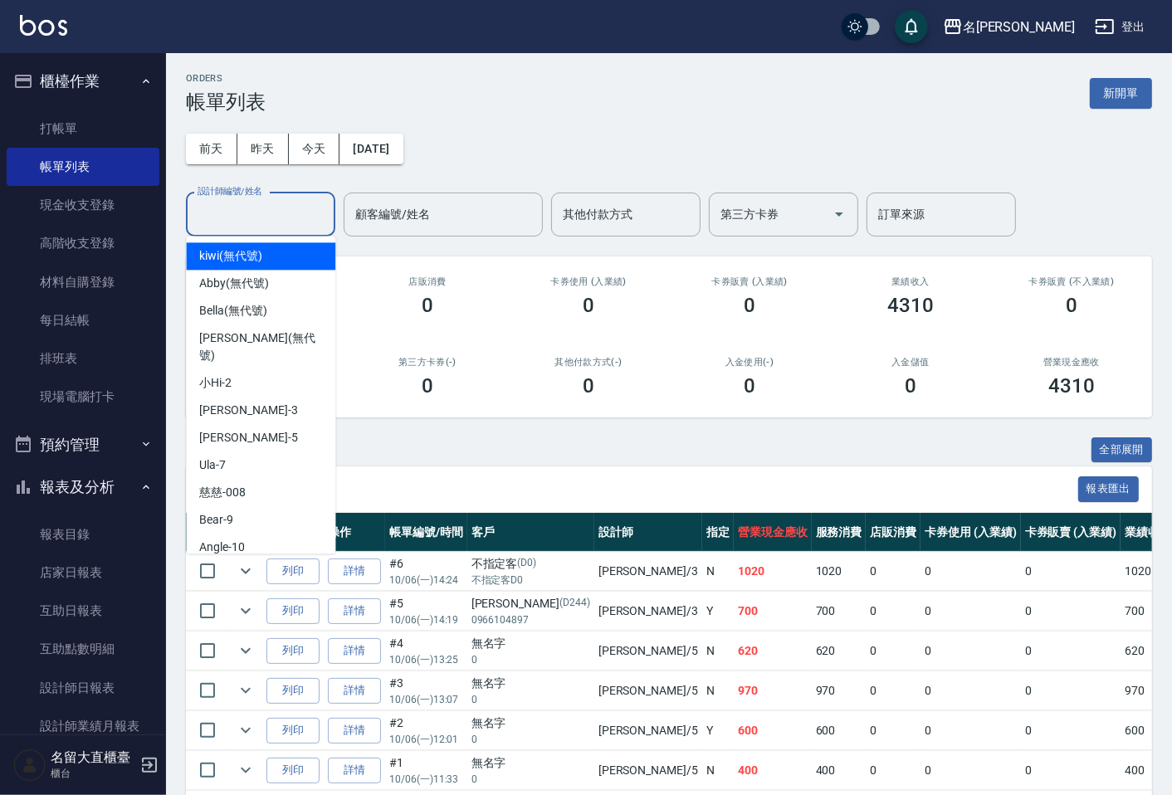
click at [244, 222] on input "設計師編號/姓名" at bounding box center [260, 214] width 134 height 29
click at [247, 397] on div "[PERSON_NAME]3" at bounding box center [260, 410] width 149 height 27
type input "[PERSON_NAME]3"
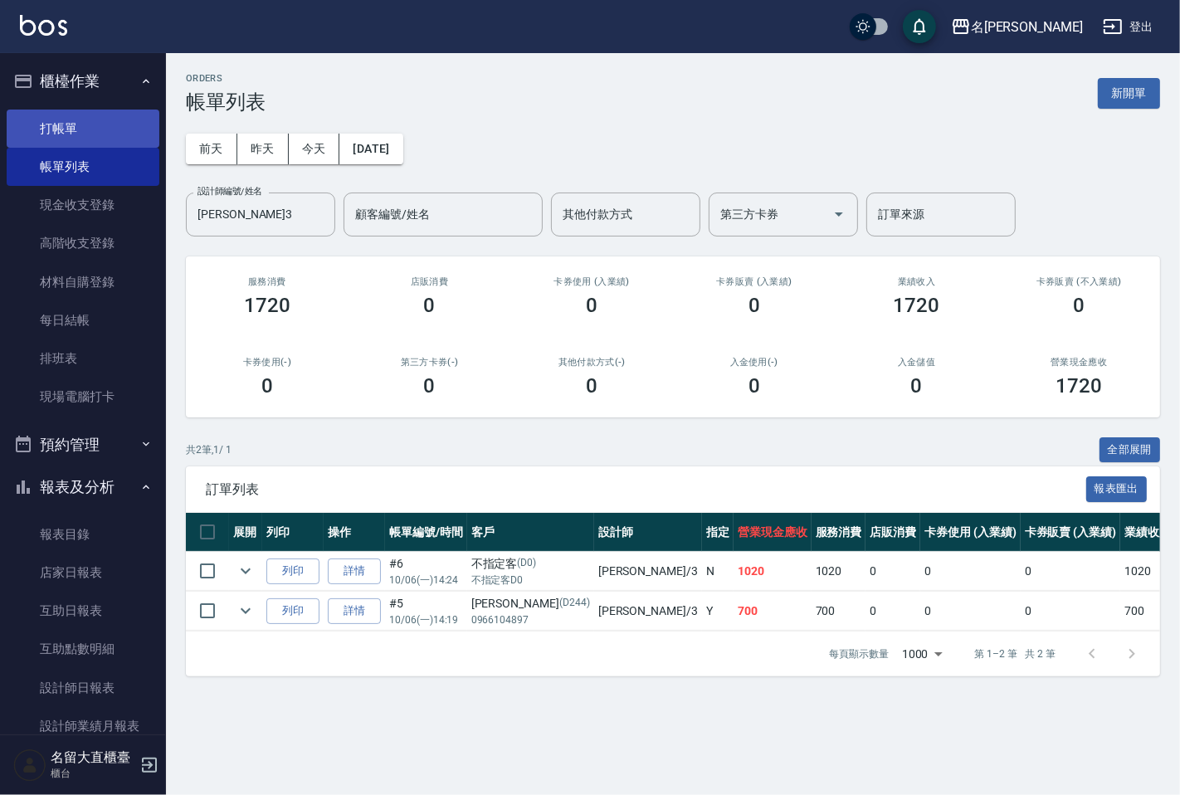
drag, startPoint x: 247, startPoint y: 392, endPoint x: 106, endPoint y: 121, distance: 305.1
click at [106, 122] on link "打帳單" at bounding box center [83, 129] width 153 height 38
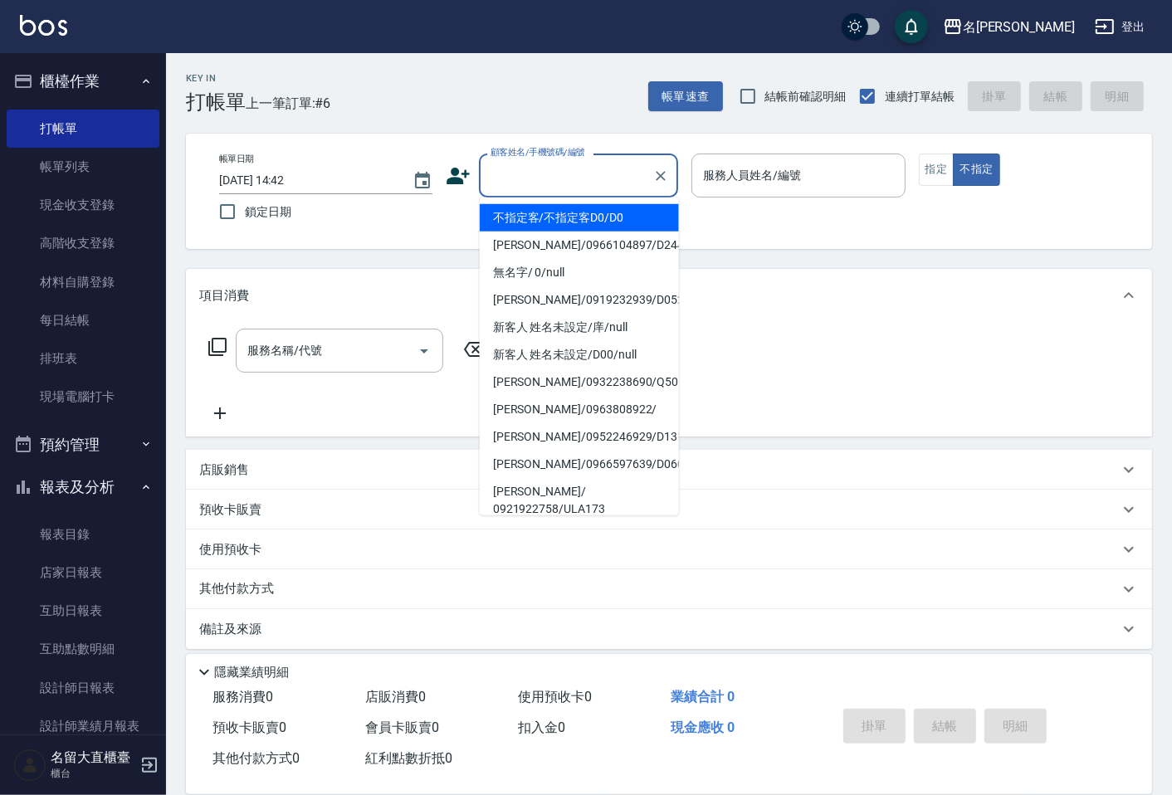
click at [524, 180] on input "顧客姓名/手機號碼/編號" at bounding box center [565, 175] width 159 height 29
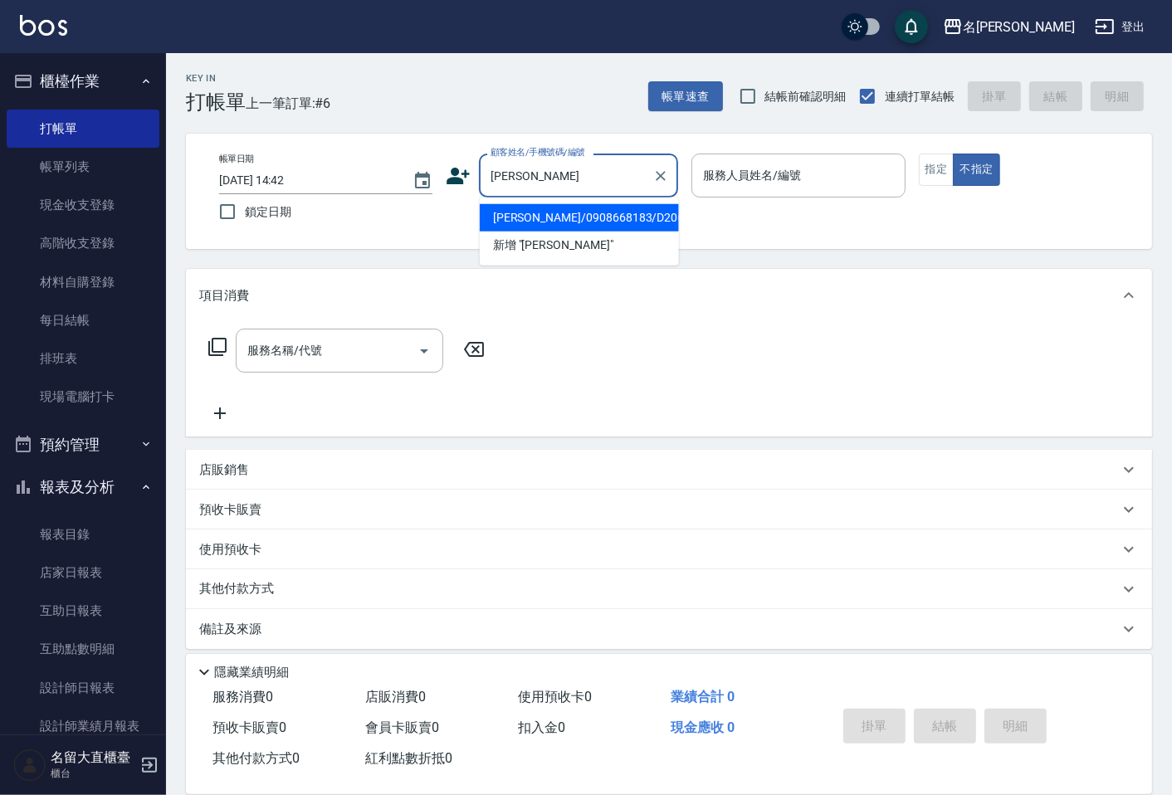
type input "[PERSON_NAME]/0908668183/D206"
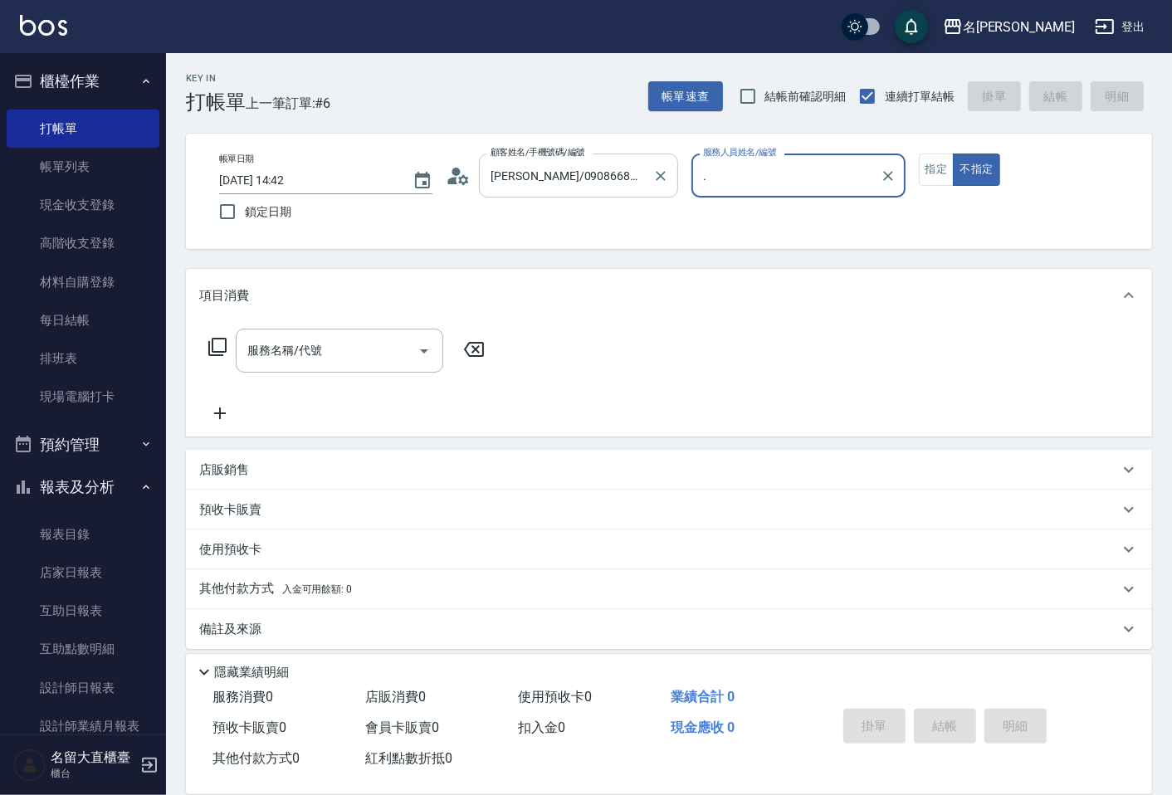
type input "."
click at [953, 154] on button "不指定" at bounding box center [976, 170] width 46 height 32
type button "false"
click at [864, 171] on input "服務人員姓名/編號" at bounding box center [798, 175] width 198 height 29
type input "[PERSON_NAME]3"
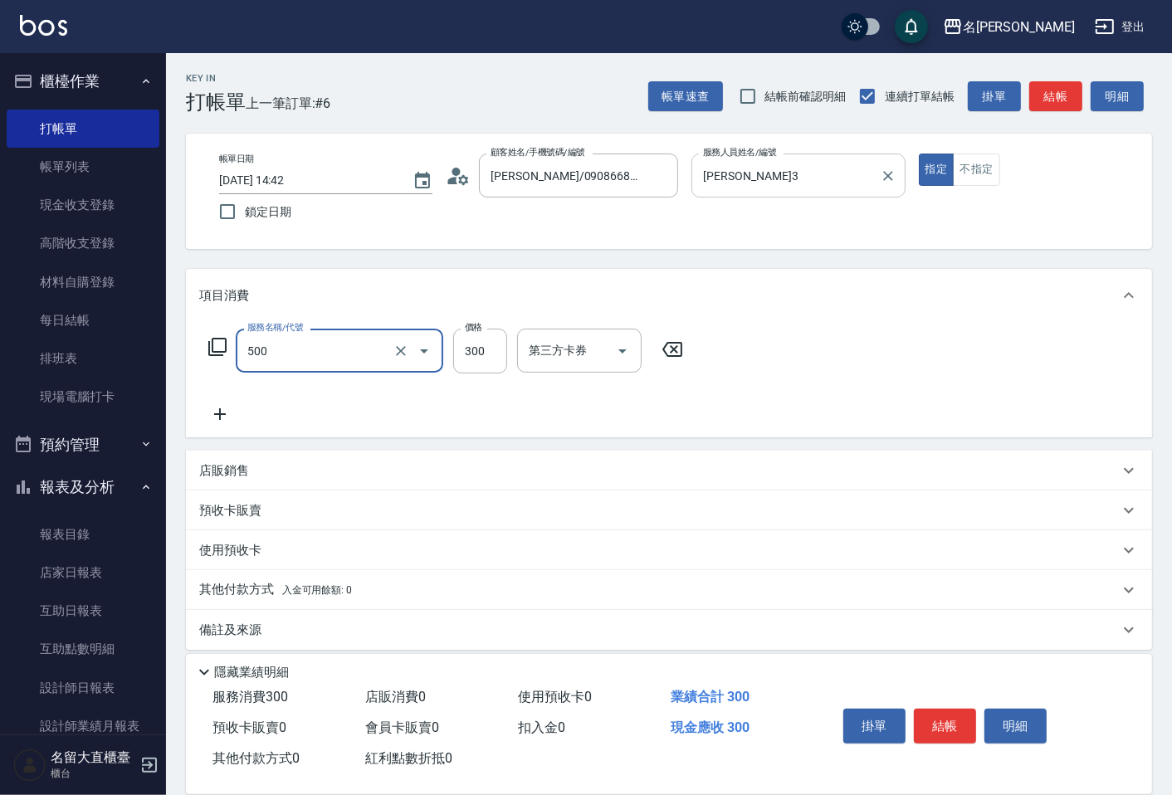
type input "洗髮(500)"
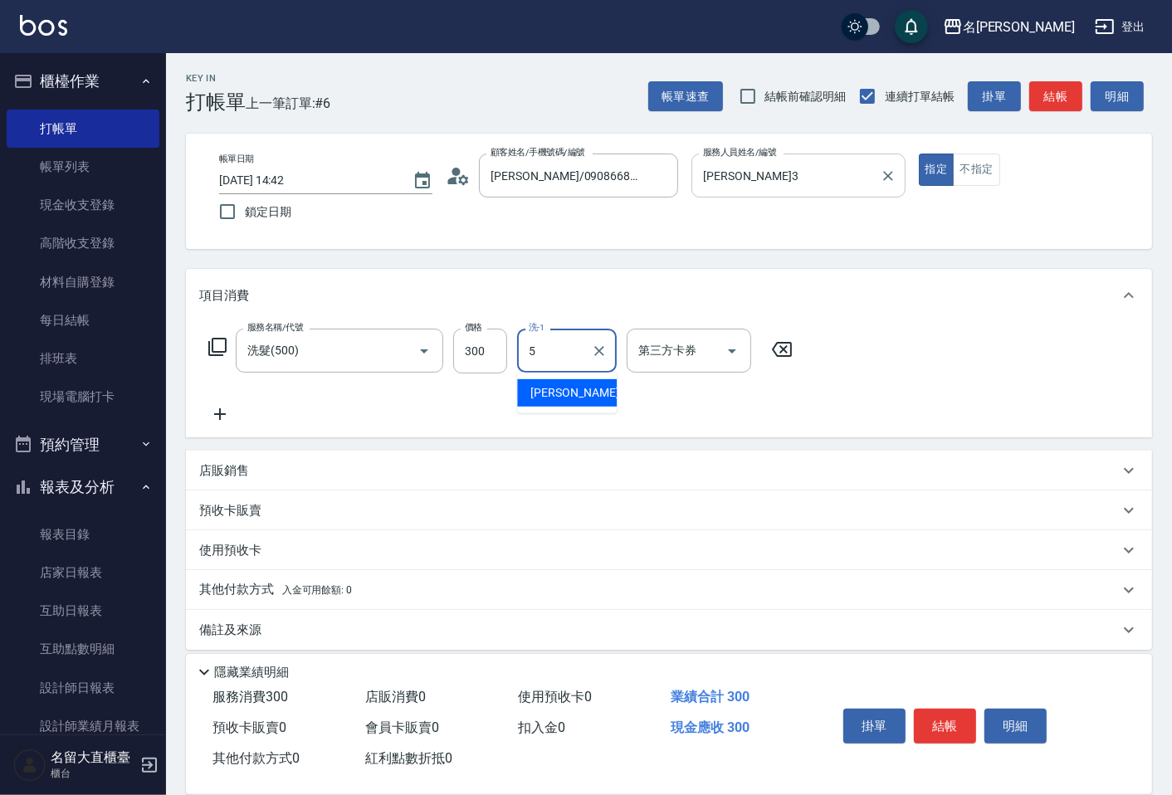
type input "Reese-5"
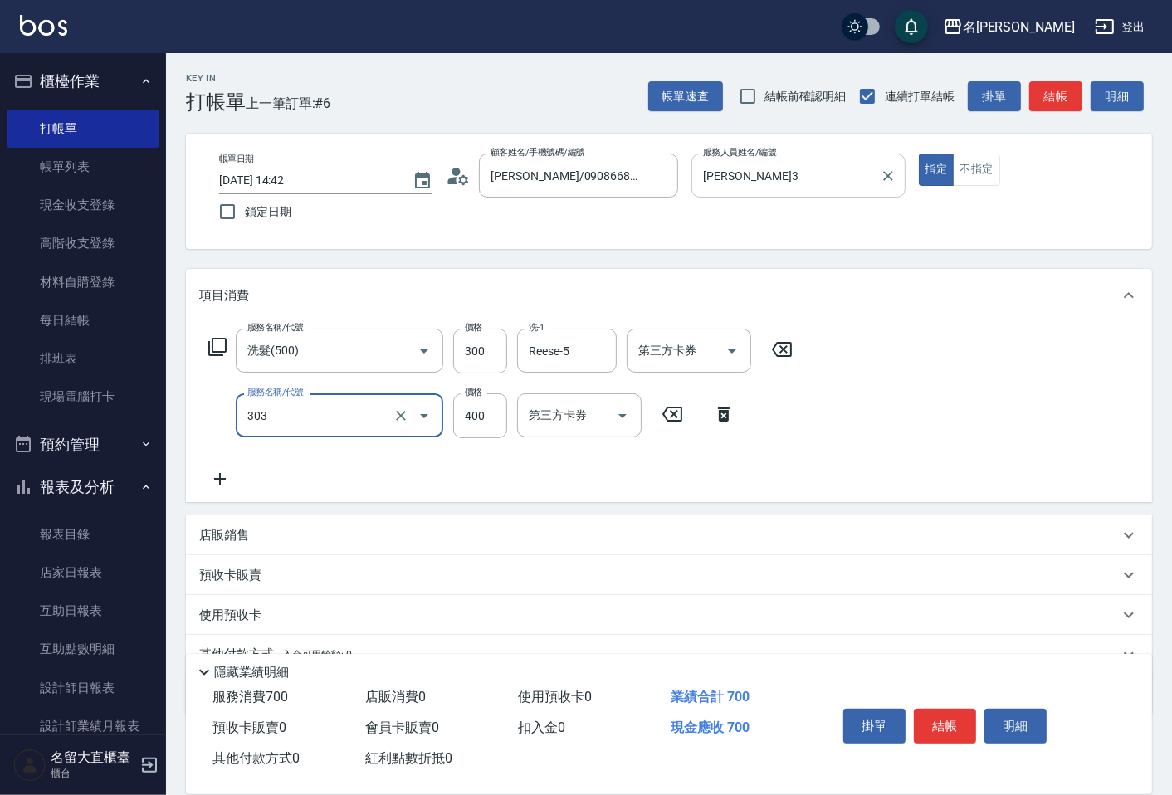
type input "剪髮(C級)(303)"
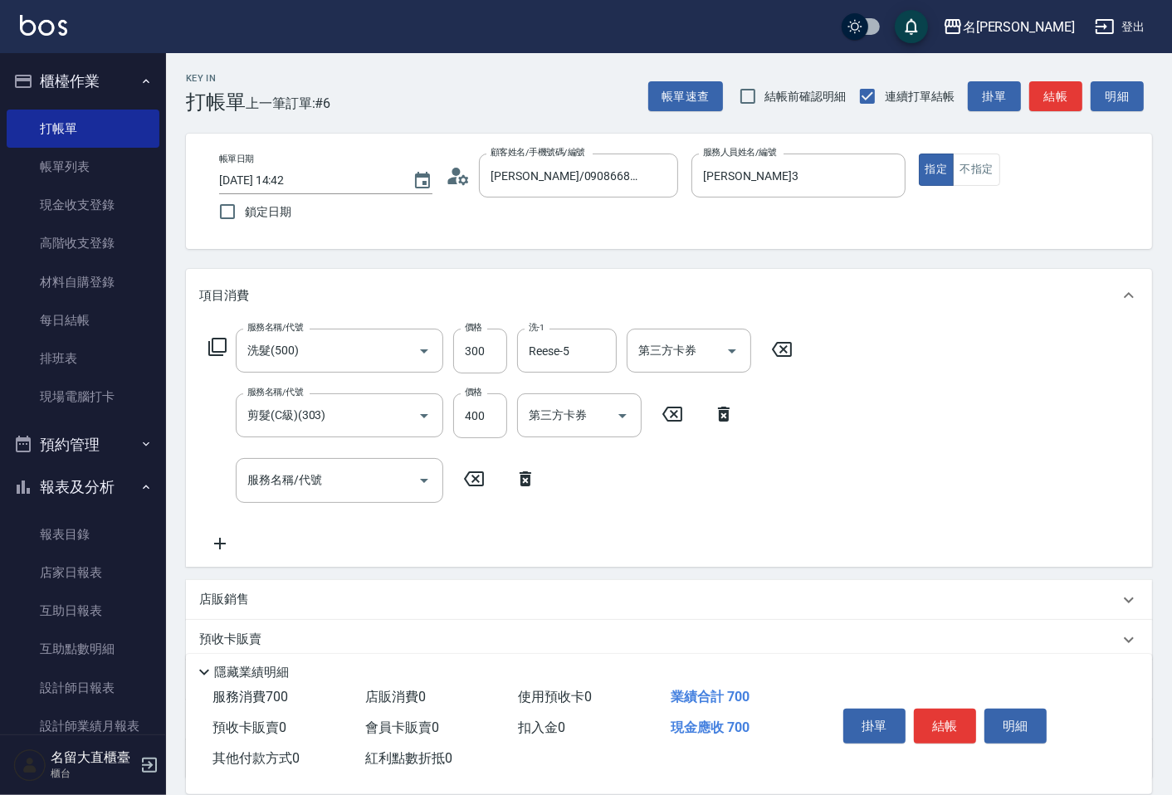
click at [1060, 79] on div "帳單速查 結帳前確認明細 連續打單結帳 掛單 結帳 明細" at bounding box center [900, 96] width 504 height 35
click at [1062, 85] on button "結帳" at bounding box center [1055, 96] width 53 height 31
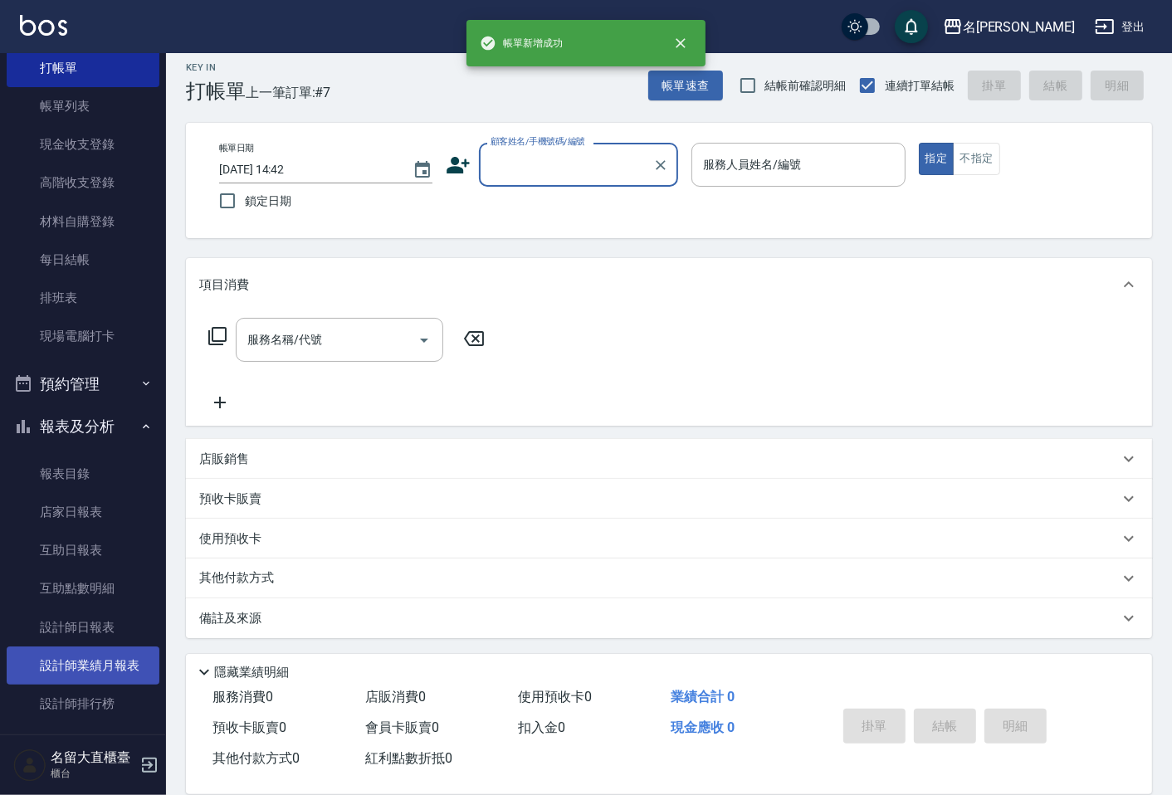
scroll to position [92, 0]
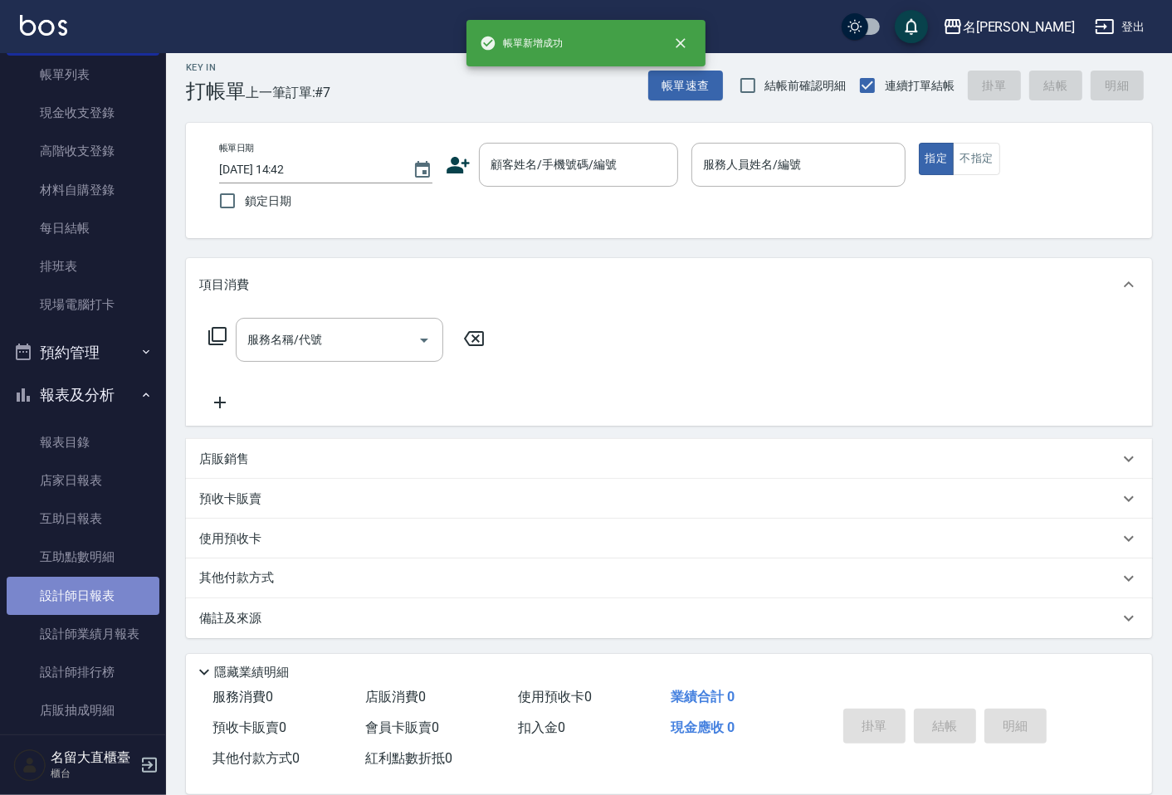
click at [87, 585] on link "設計師日報表" at bounding box center [83, 596] width 153 height 38
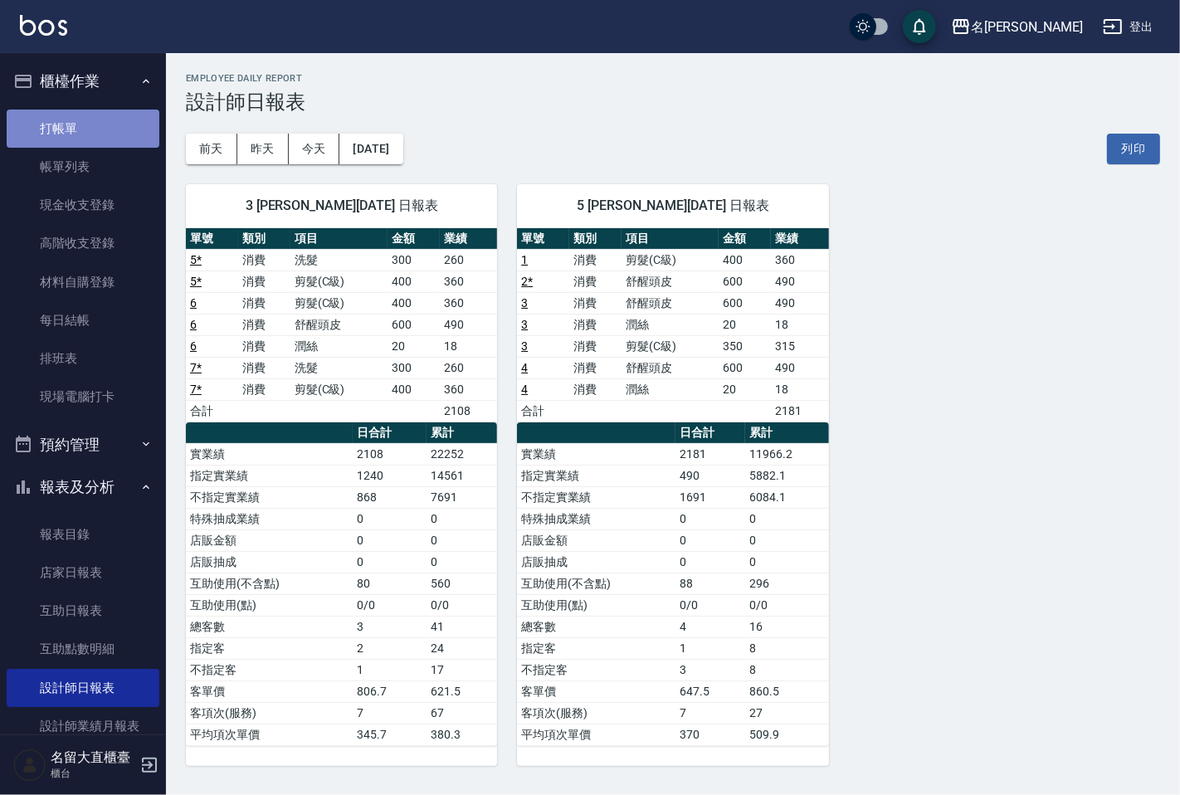
click at [95, 119] on link "打帳單" at bounding box center [83, 129] width 153 height 38
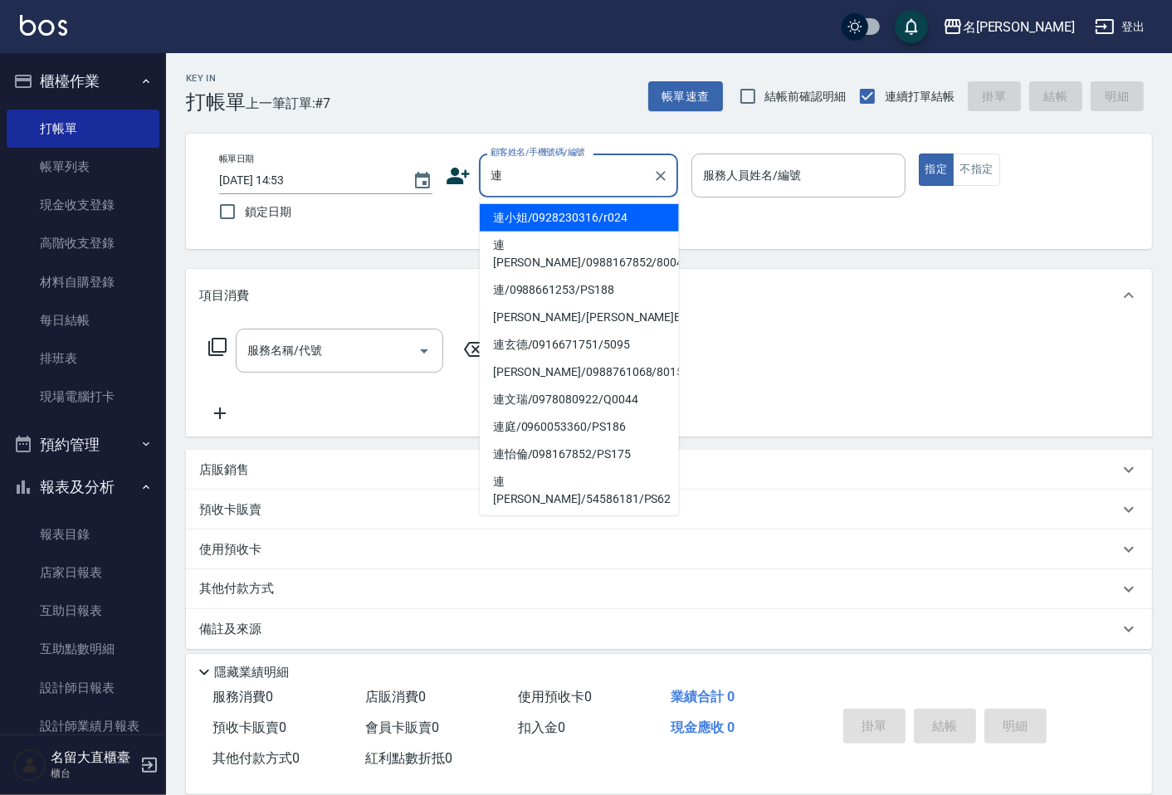
click at [643, 226] on li "連小姐/0928230316/r024" at bounding box center [579, 217] width 199 height 27
type input "連小姐/0928230316/r024"
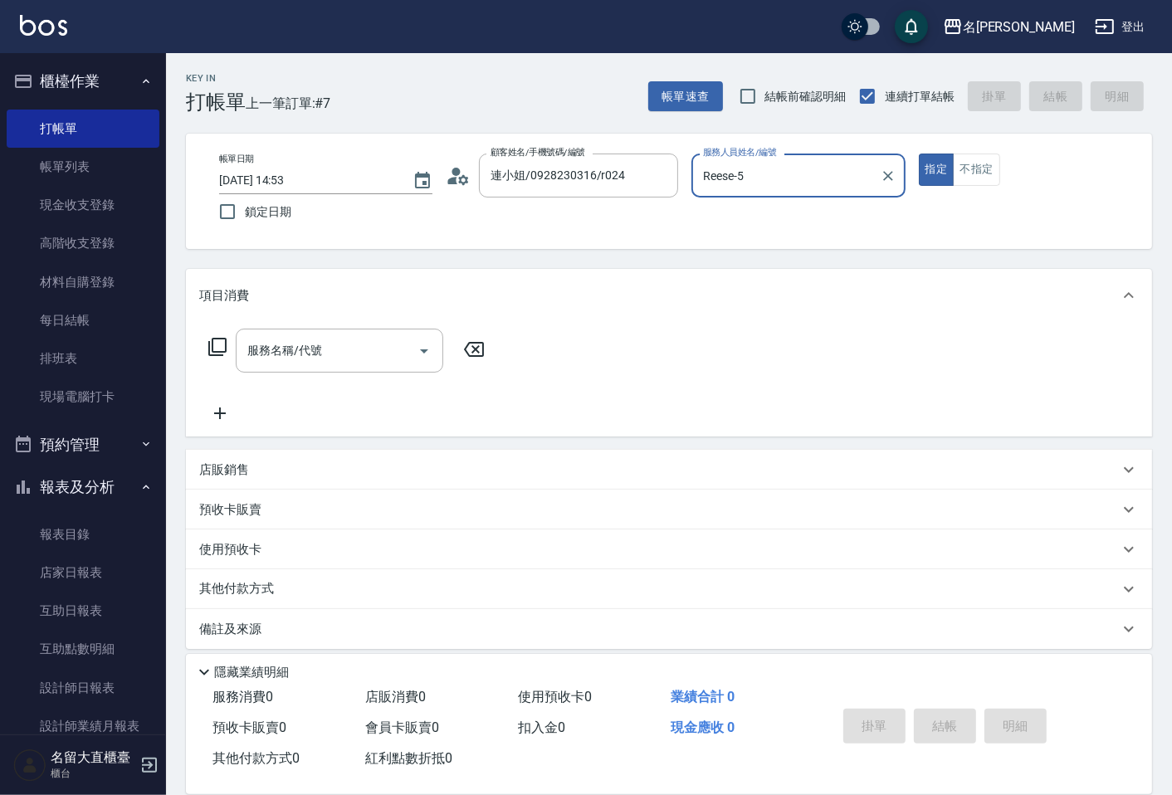
type input "Reese-5"
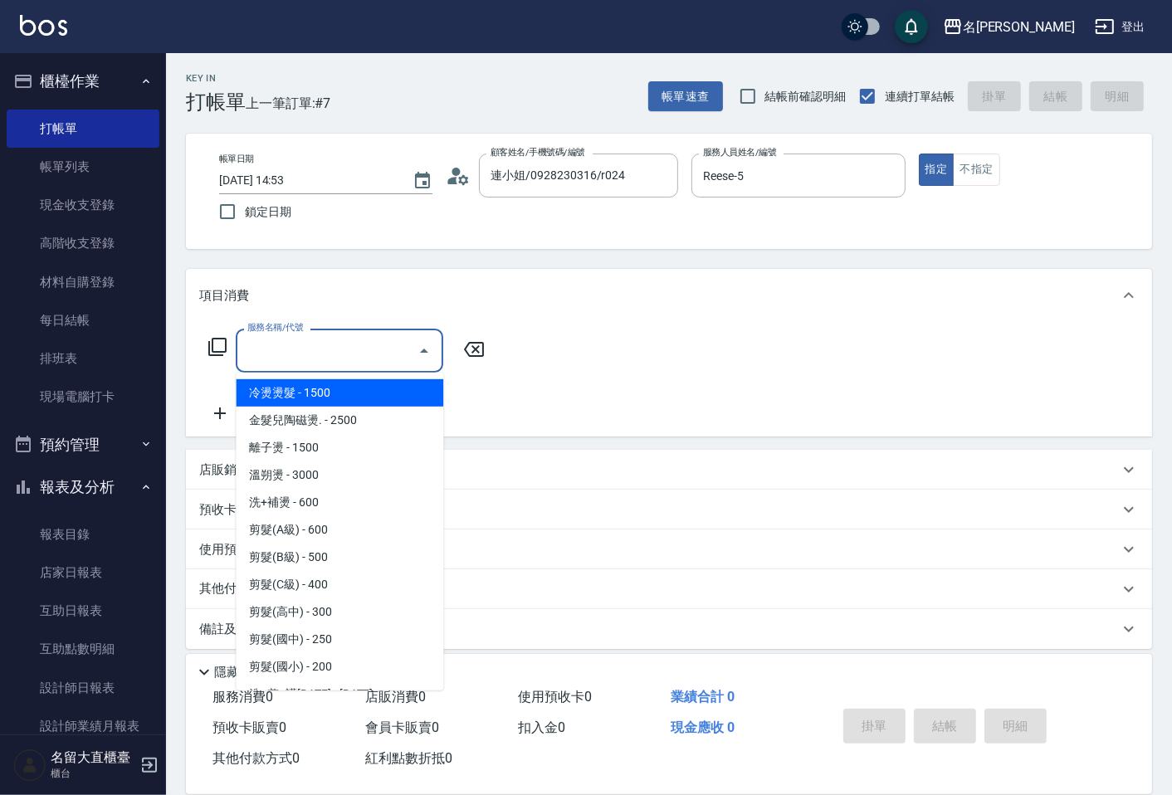
click at [376, 351] on input "服務名稱/代號" at bounding box center [327, 350] width 168 height 29
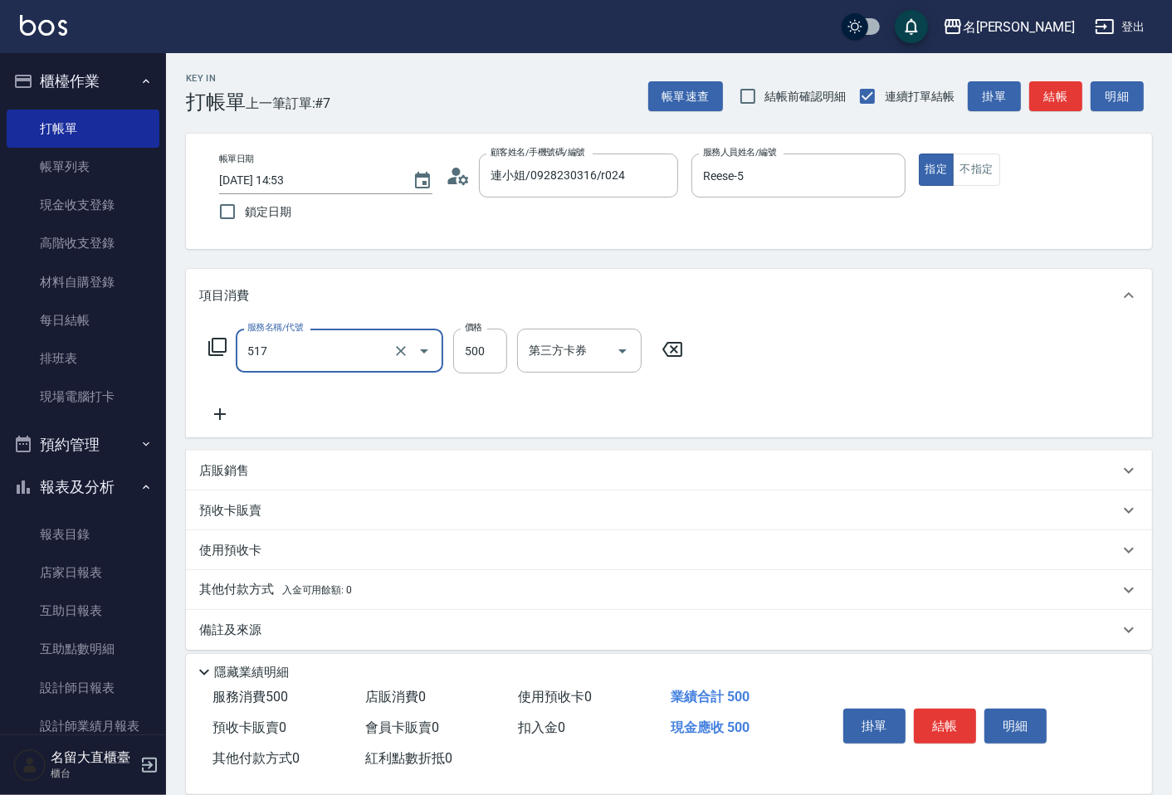
type input "舒醒頭皮(517)"
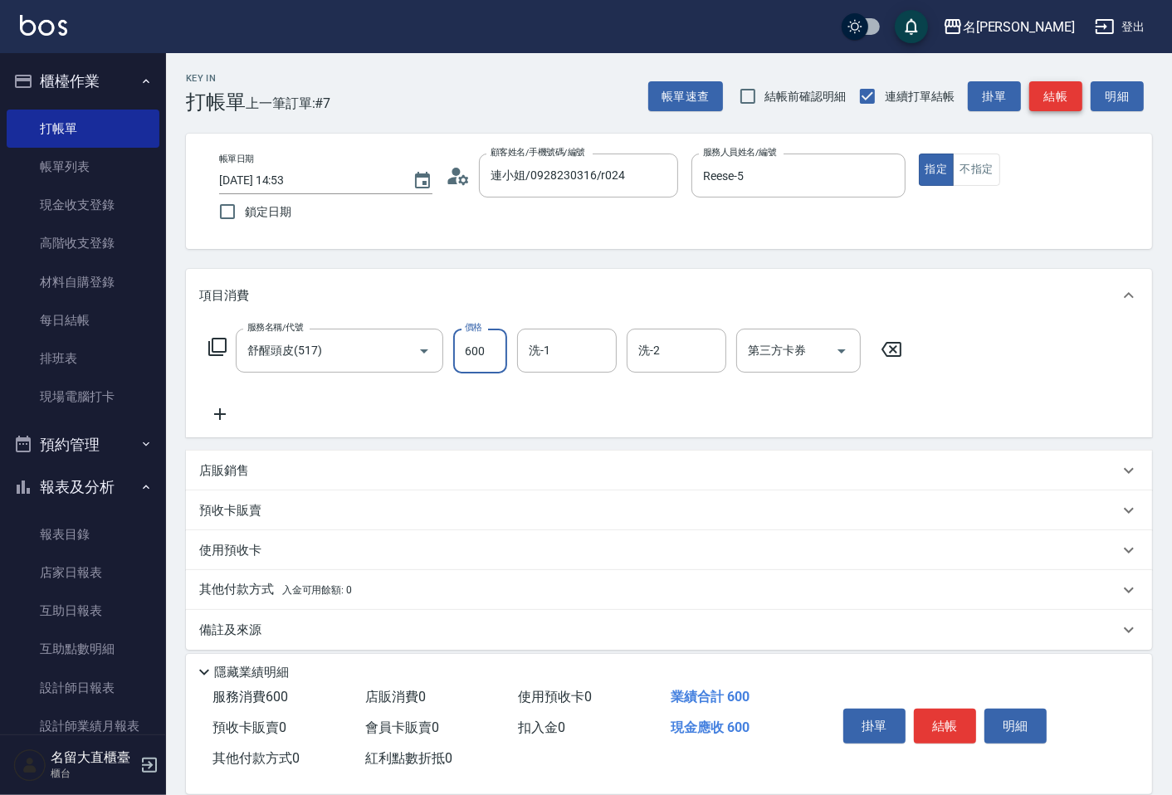
type input "600"
click at [1064, 100] on button "結帳" at bounding box center [1055, 96] width 53 height 31
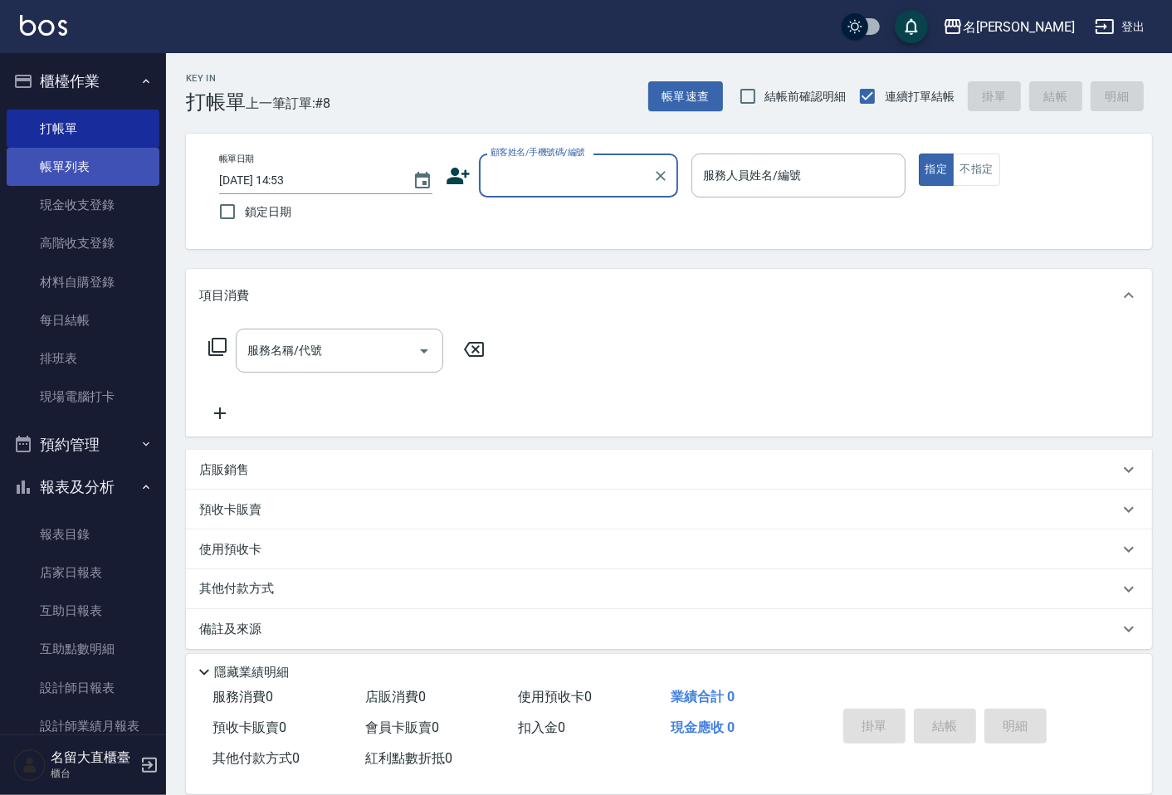
click at [48, 167] on link "帳單列表" at bounding box center [83, 167] width 153 height 38
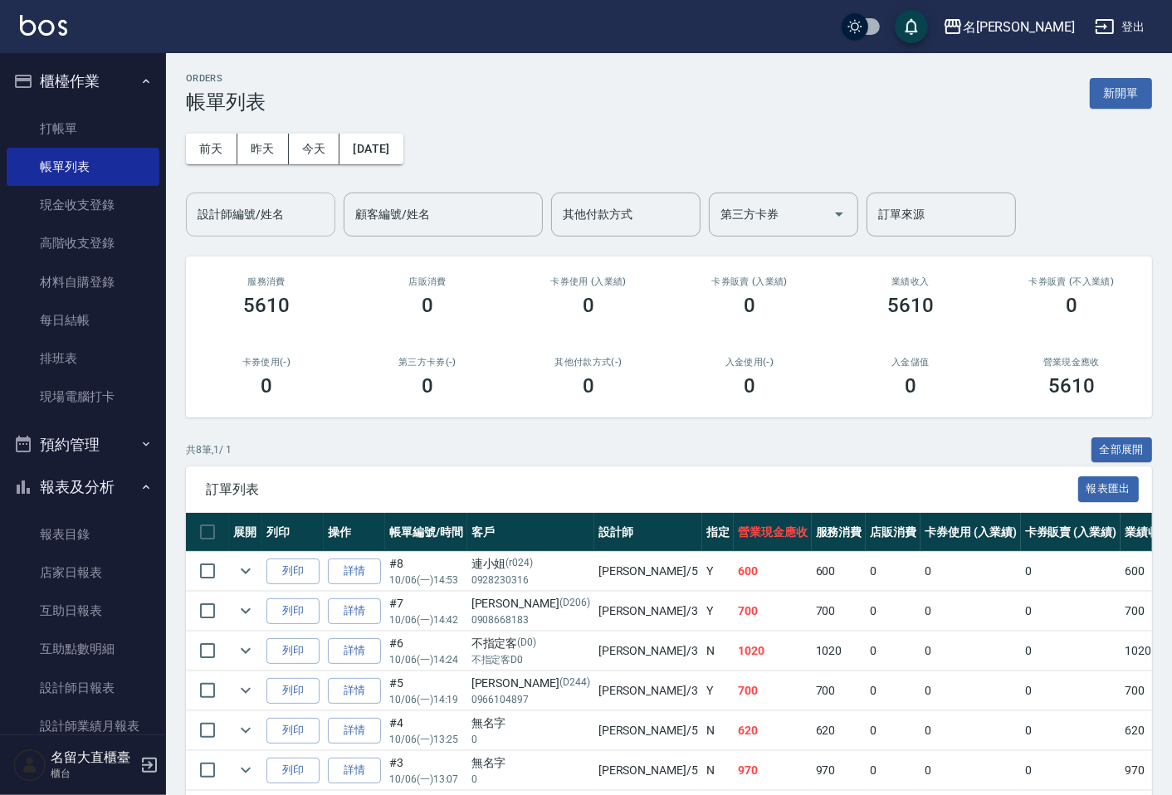
click at [243, 234] on div "設計師編號/姓名" at bounding box center [260, 215] width 149 height 44
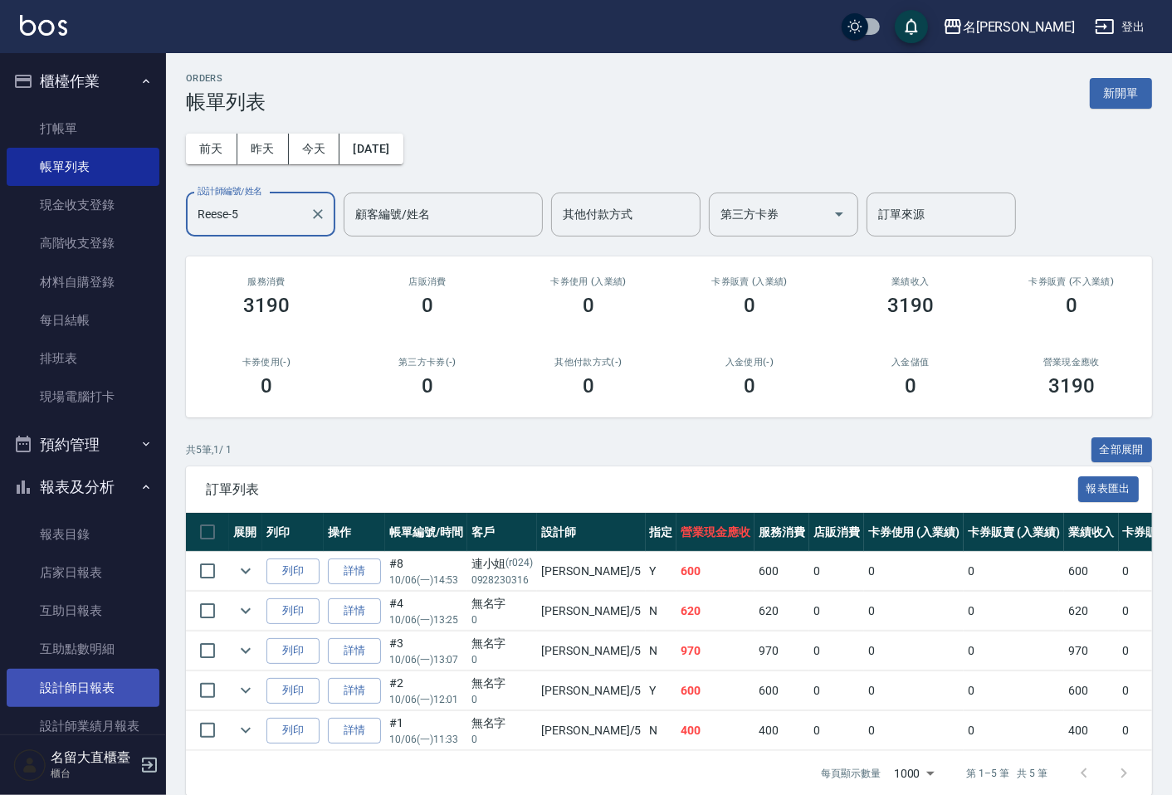
type input "Reese-5"
click at [43, 687] on link "設計師日報表" at bounding box center [83, 688] width 153 height 38
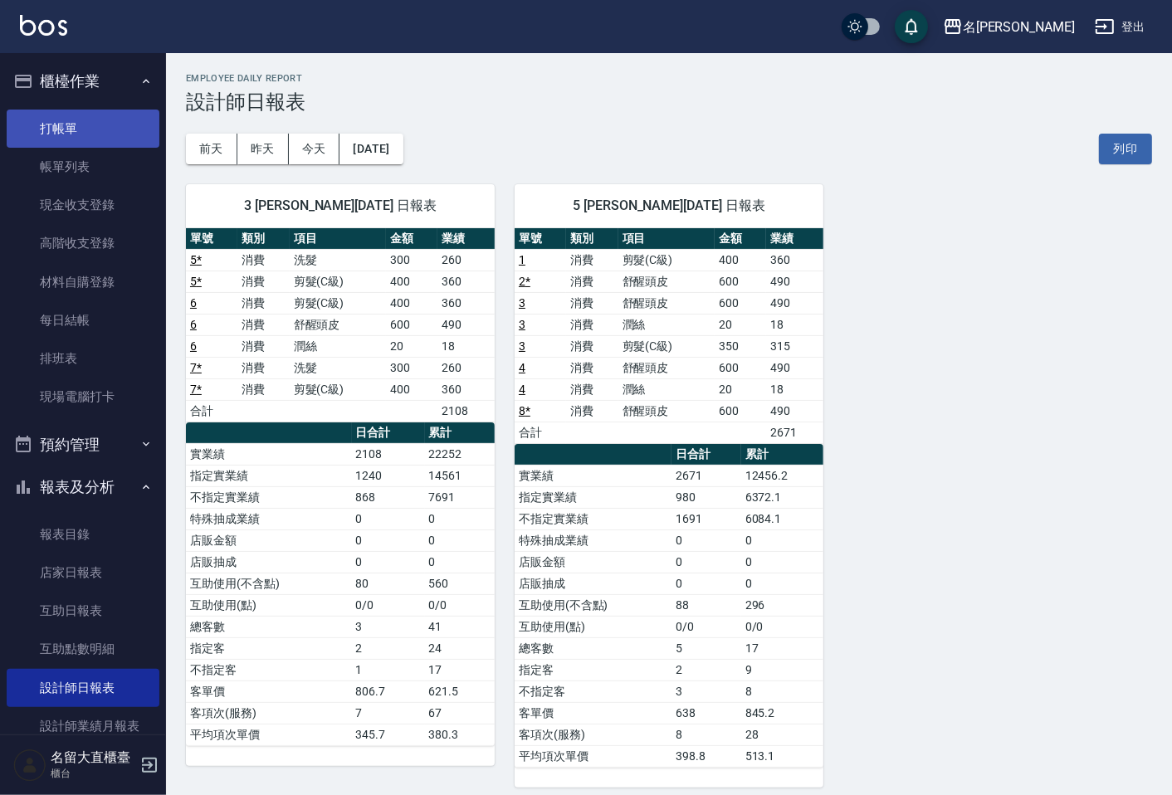
click at [51, 118] on link "打帳單" at bounding box center [83, 129] width 153 height 38
